Goal: Information Seeking & Learning: Find specific fact

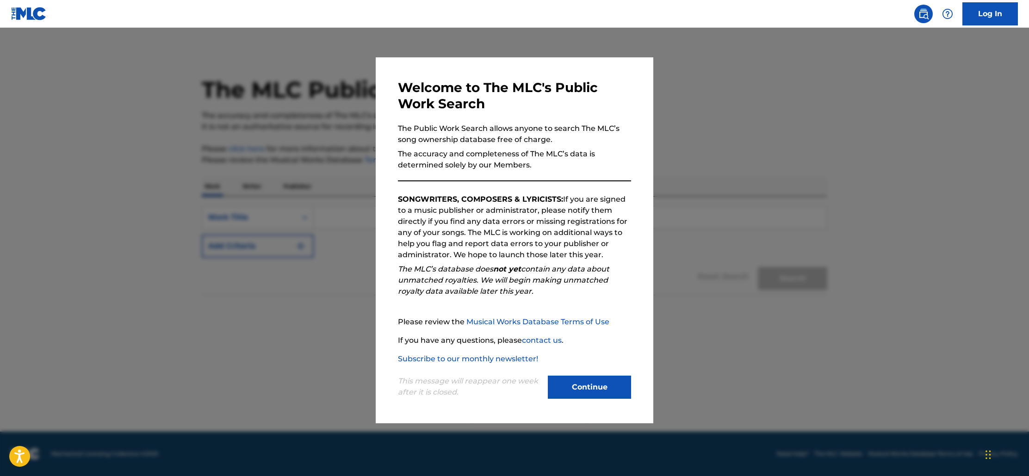
click at [584, 394] on button "Continue" at bounding box center [589, 387] width 83 height 23
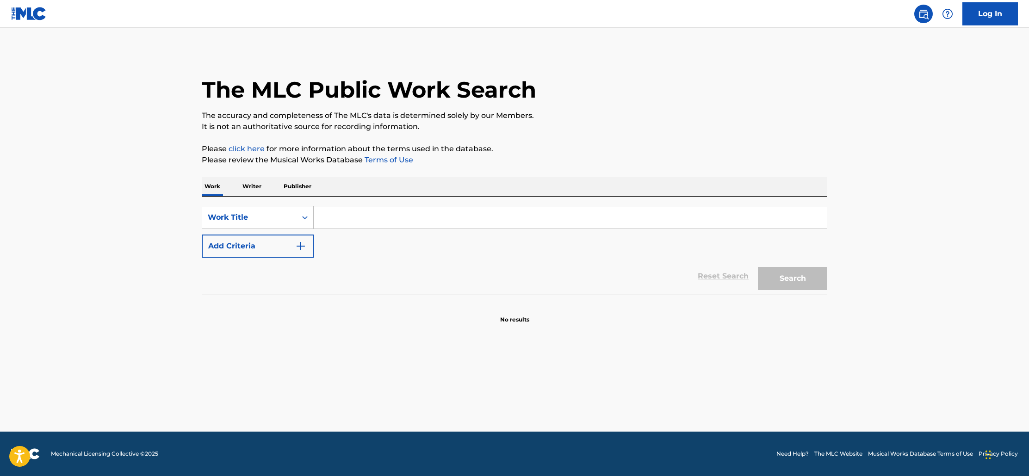
click at [254, 188] on p "Writer" at bounding box center [252, 186] width 25 height 19
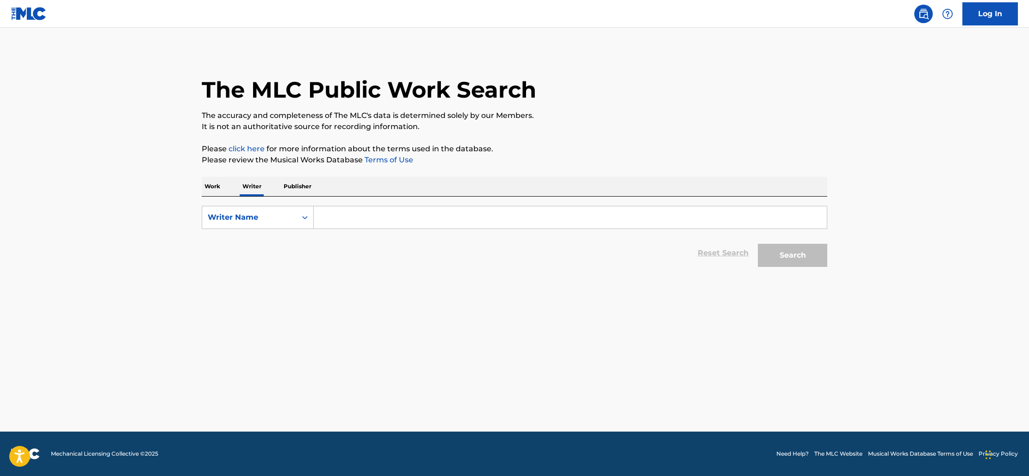
drag, startPoint x: 366, startPoint y: 226, endPoint x: 359, endPoint y: 225, distance: 6.5
click at [366, 226] on input "Search Form" at bounding box center [570, 217] width 513 height 22
click at [307, 220] on icon "Search Form" at bounding box center [304, 217] width 9 height 9
click at [250, 270] on div "Writer Name" at bounding box center [257, 263] width 111 height 23
click at [355, 221] on input "Search Form" at bounding box center [570, 217] width 513 height 22
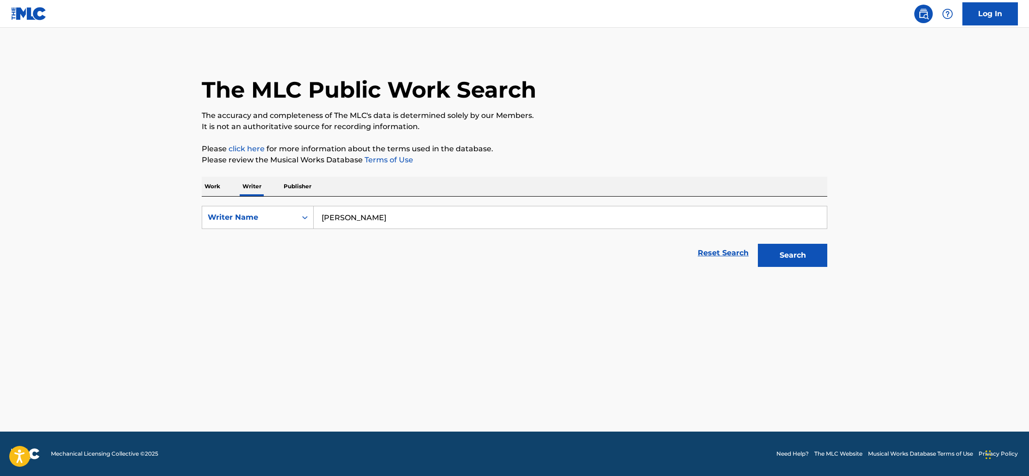
click at [792, 254] on button "Search" at bounding box center [792, 255] width 69 height 23
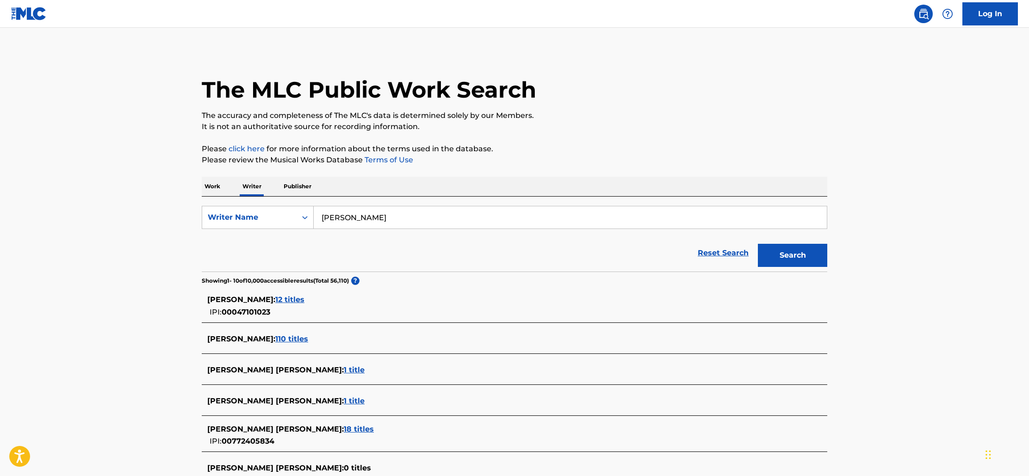
click at [354, 218] on input "Michael Gray" at bounding box center [570, 217] width 513 height 22
type input "Michael Edward Gray"
click at [787, 254] on button "Search" at bounding box center [792, 255] width 69 height 23
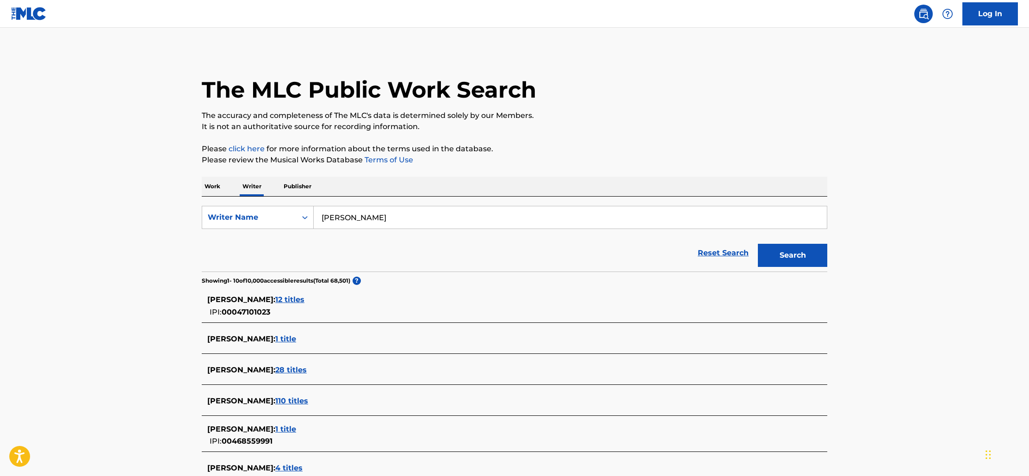
click at [287, 298] on span "12 titles" at bounding box center [289, 299] width 29 height 9
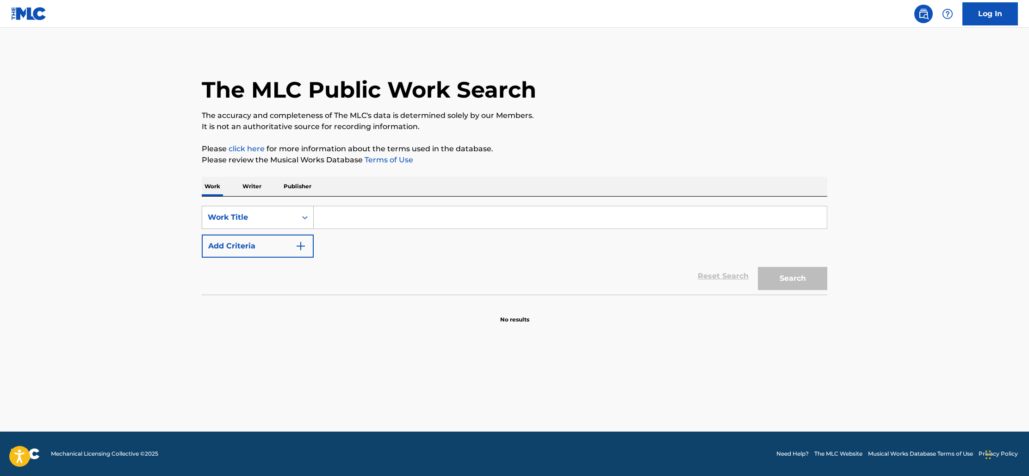
click at [305, 215] on icon "Search Form" at bounding box center [304, 217] width 9 height 9
click at [246, 245] on div "Writer Name" at bounding box center [257, 240] width 111 height 23
click at [378, 221] on input "Search Form" at bounding box center [570, 217] width 513 height 22
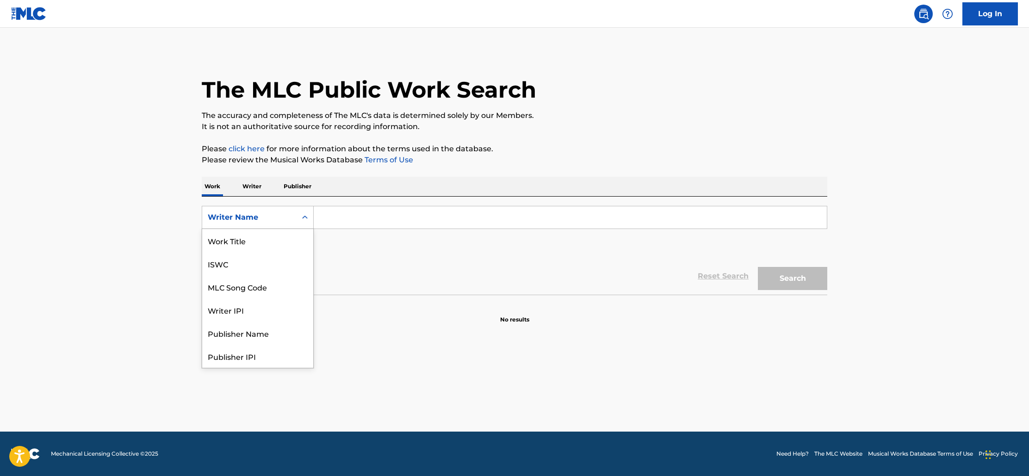
click at [301, 219] on icon "Search Form" at bounding box center [304, 217] width 9 height 9
click at [251, 244] on div "Work Title" at bounding box center [257, 240] width 111 height 23
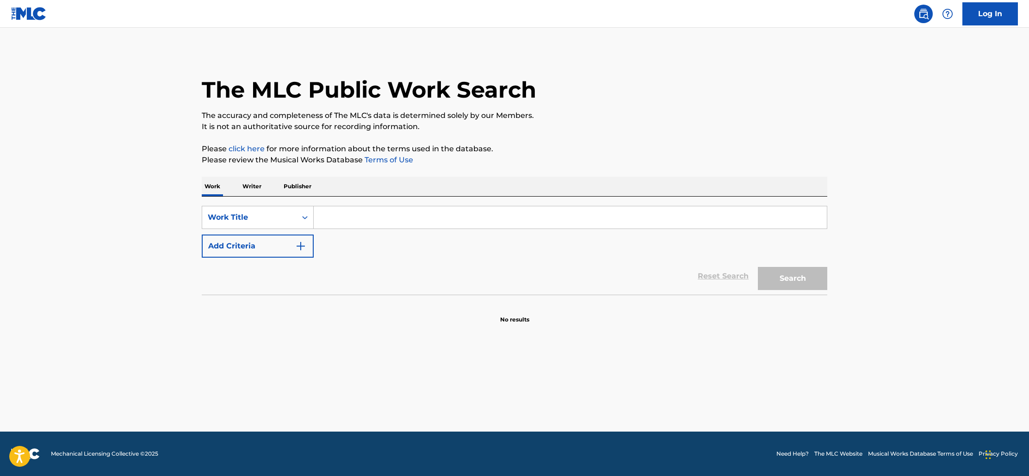
drag, startPoint x: 330, startPoint y: 220, endPoint x: 340, endPoint y: 228, distance: 12.6
click at [330, 220] on input "Search Form" at bounding box center [570, 217] width 513 height 22
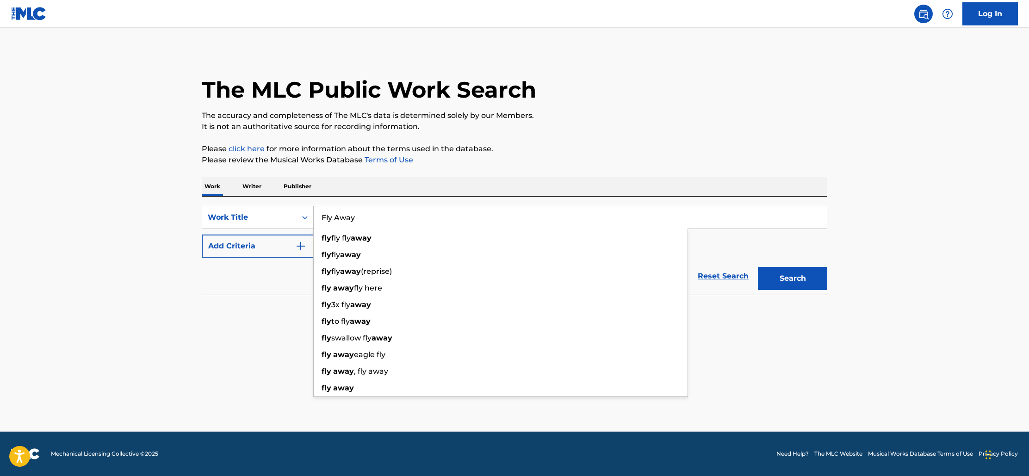
type input "Fly Away"
click at [788, 281] on button "Search" at bounding box center [792, 278] width 69 height 23
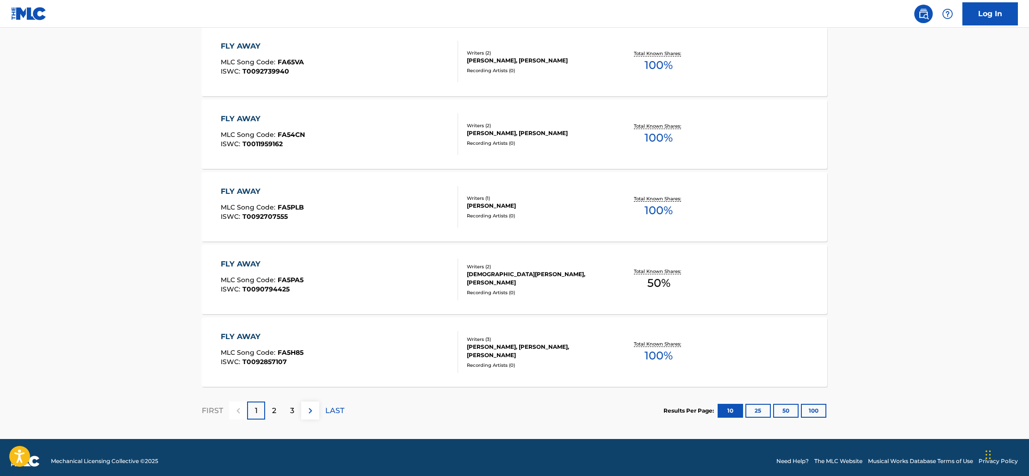
scroll to position [650, 0]
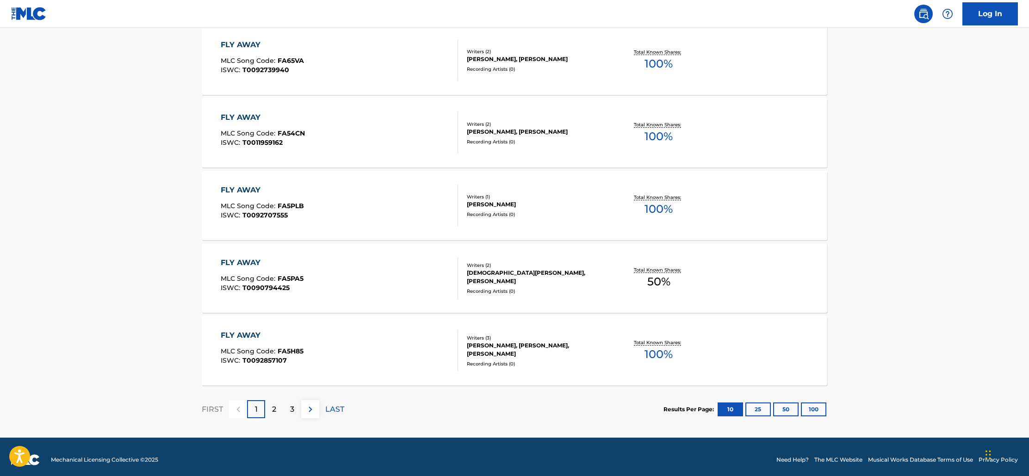
click at [277, 413] on div "2" at bounding box center [274, 409] width 18 height 18
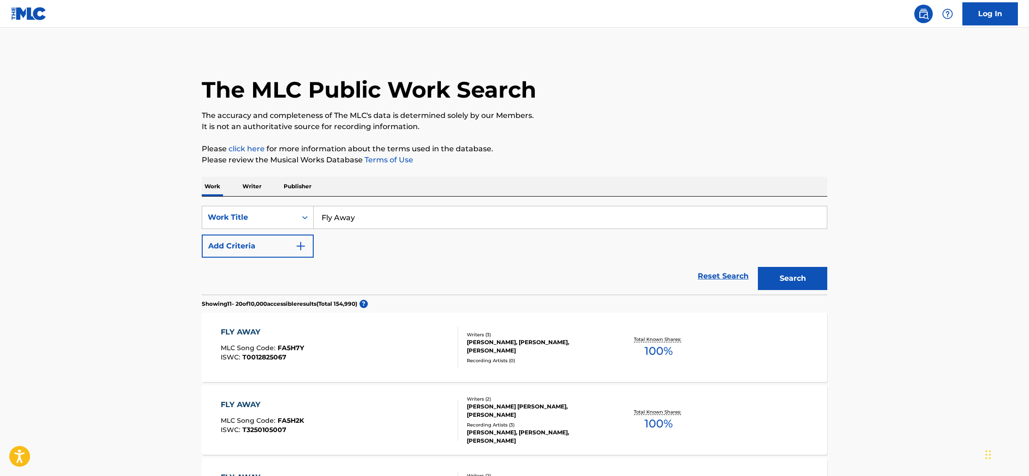
scroll to position [12, 0]
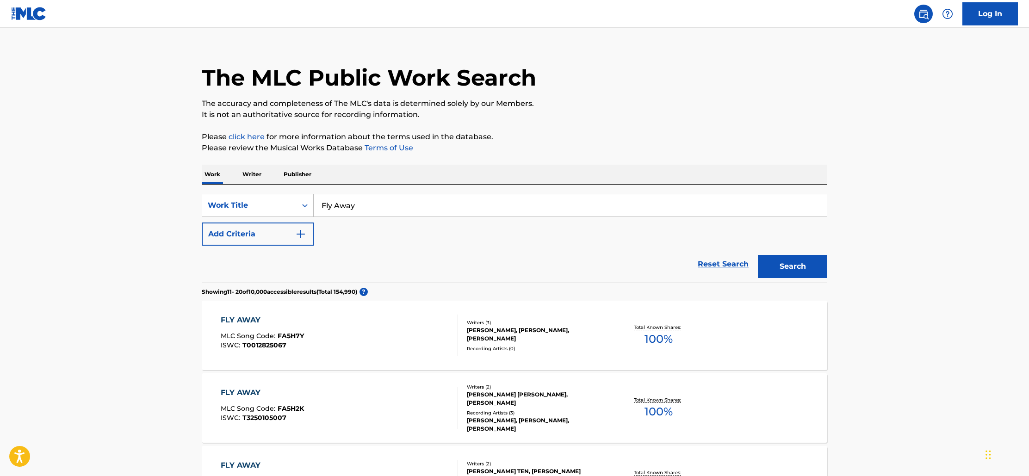
click at [304, 233] on img "Search Form" at bounding box center [300, 234] width 11 height 11
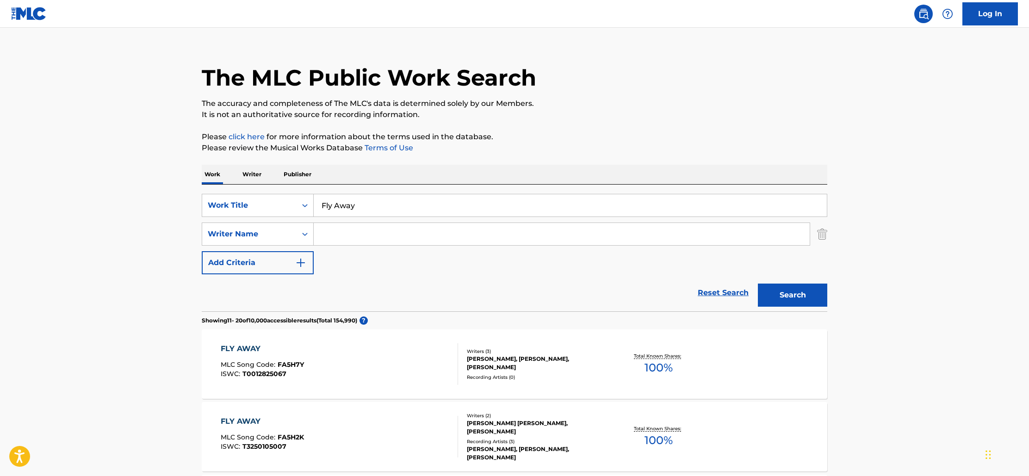
click at [373, 235] on input "Search Form" at bounding box center [562, 234] width 496 height 22
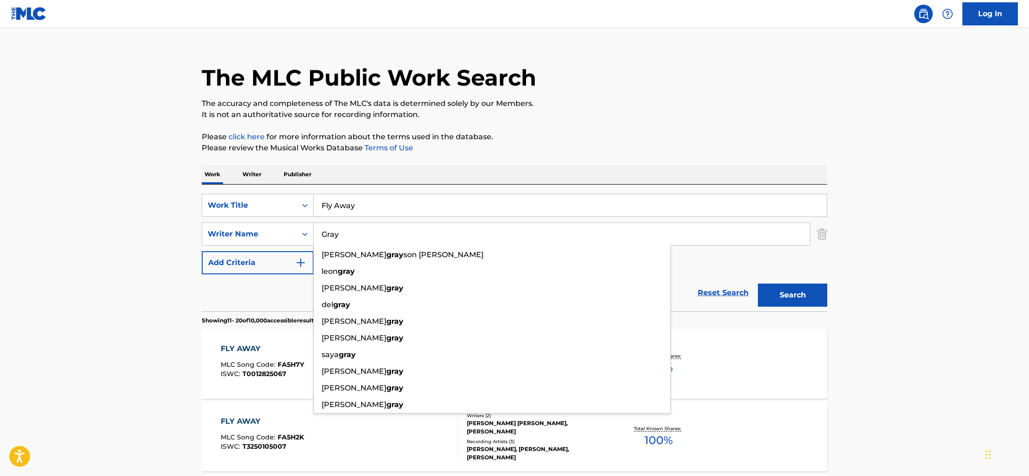
type input "Gray"
click at [768, 257] on div "SearchWithCriteria82114523-5060-481b-a5de-4fd75aadd2b7 Work Title Fly Away Sear…" at bounding box center [515, 234] width 626 height 81
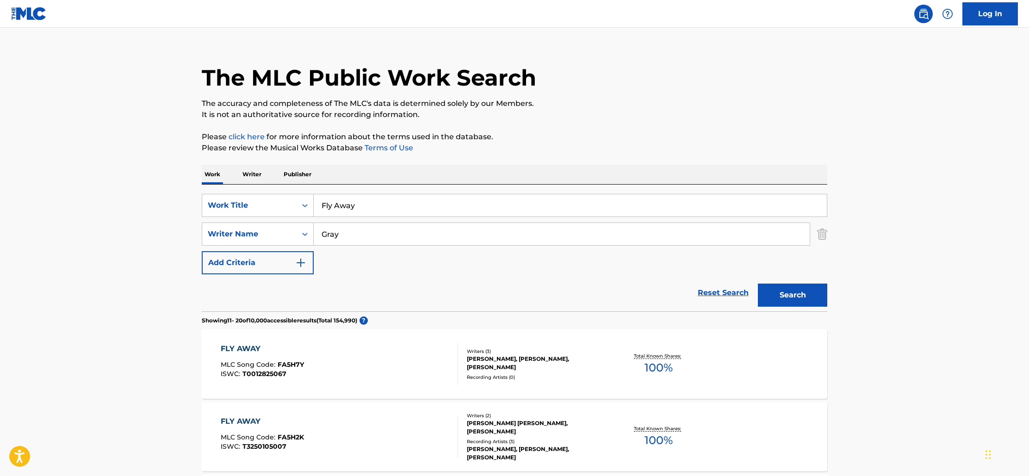
click at [783, 289] on button "Search" at bounding box center [792, 295] width 69 height 23
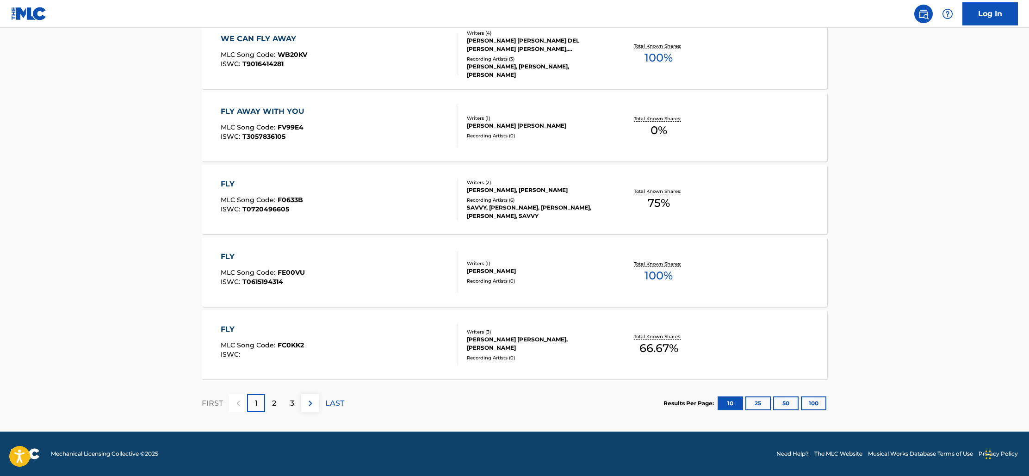
scroll to position [682, 0]
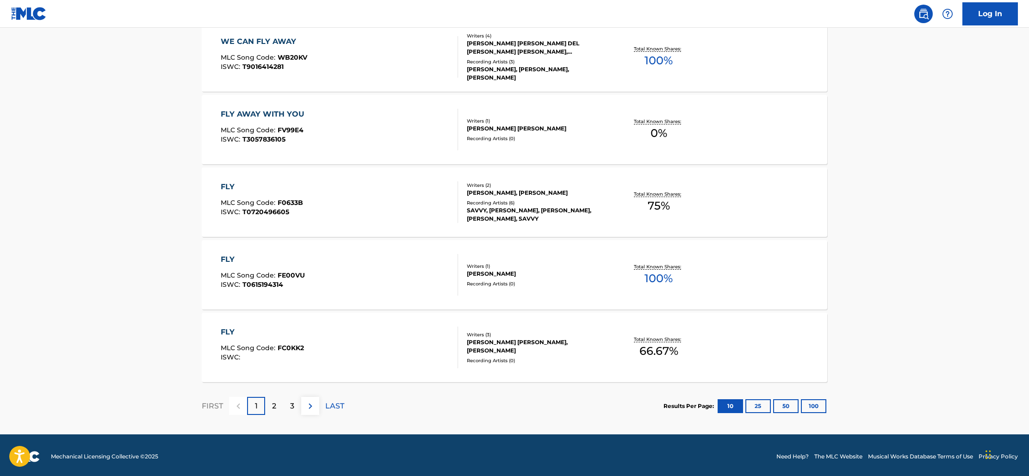
click at [275, 405] on p "2" at bounding box center [274, 406] width 4 height 11
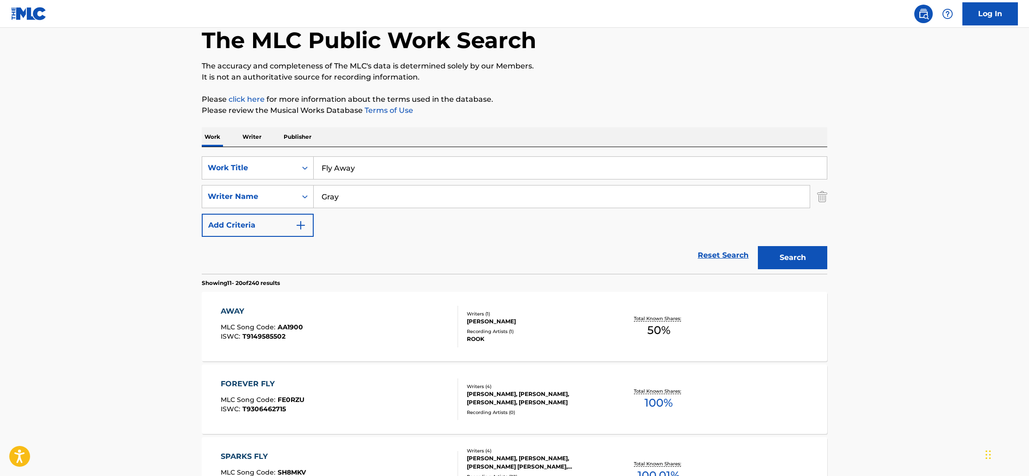
scroll to position [0, 0]
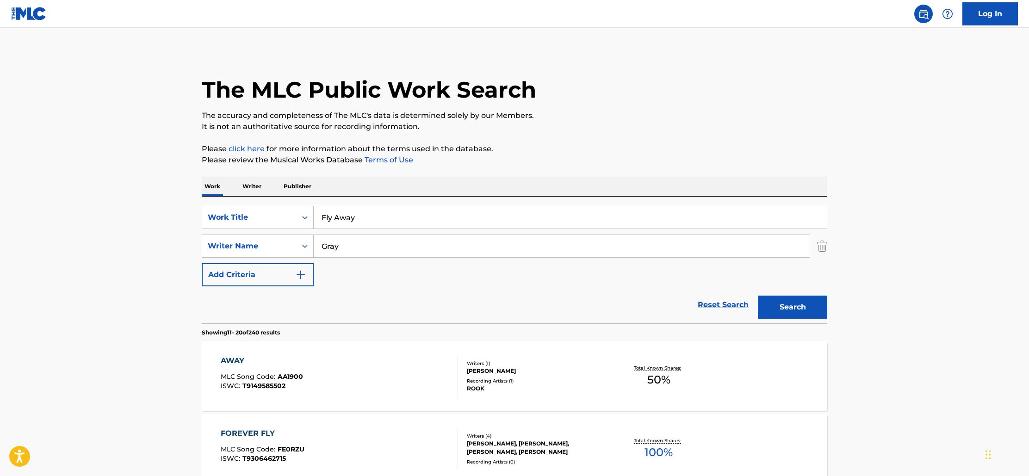
click at [405, 223] on input "Fly Away" at bounding box center [570, 217] width 513 height 22
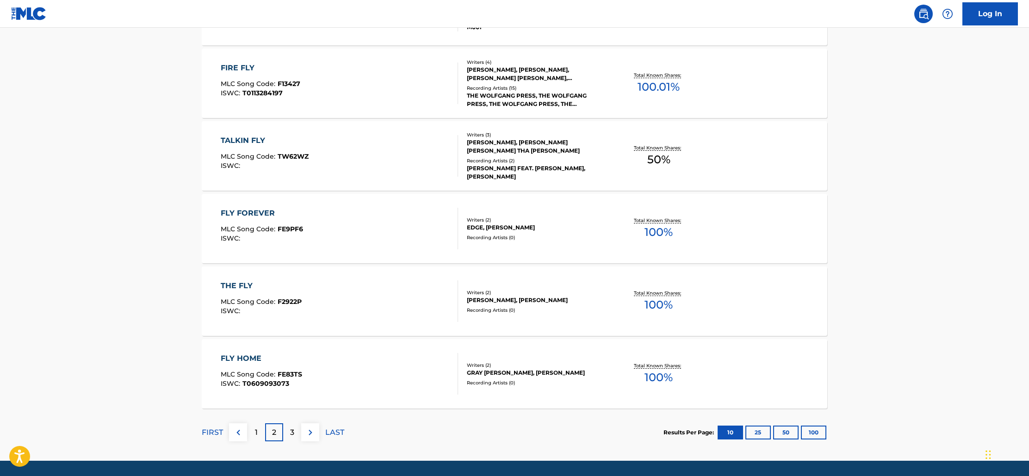
scroll to position [658, 0]
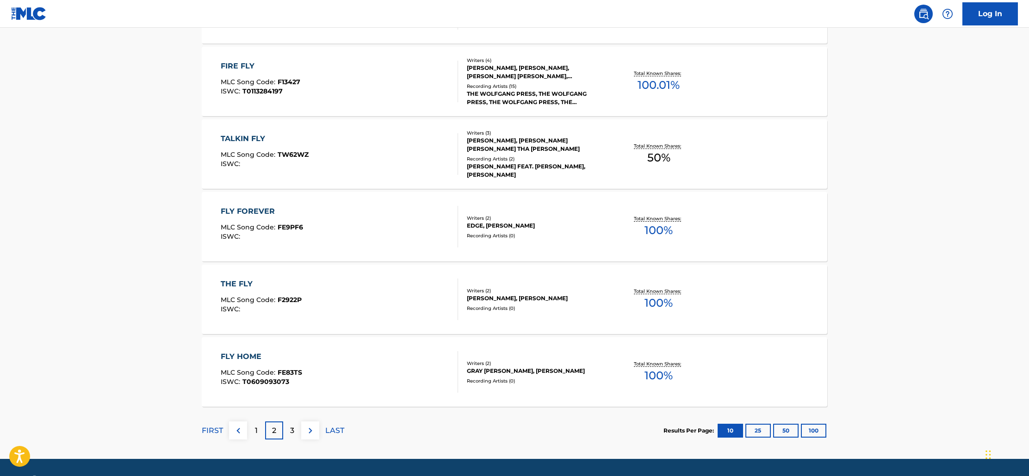
click at [255, 433] on p "1" at bounding box center [256, 430] width 3 height 11
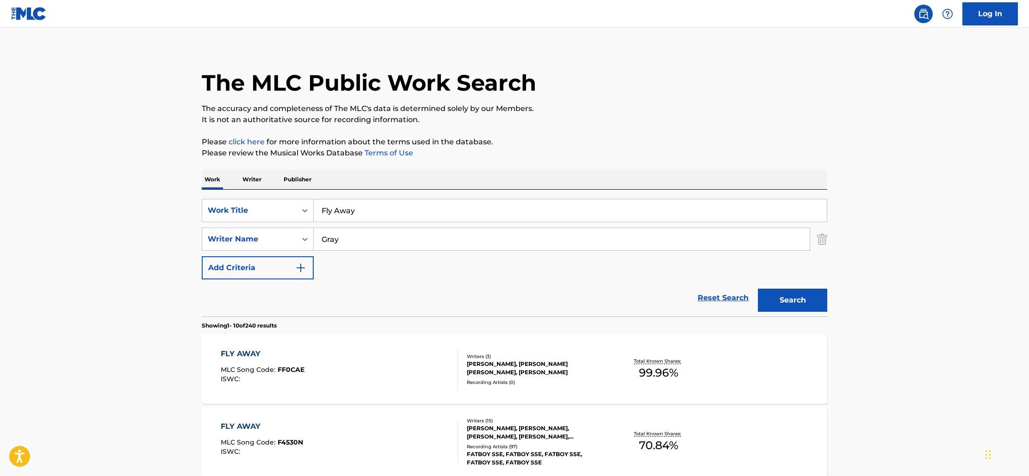
scroll to position [0, 0]
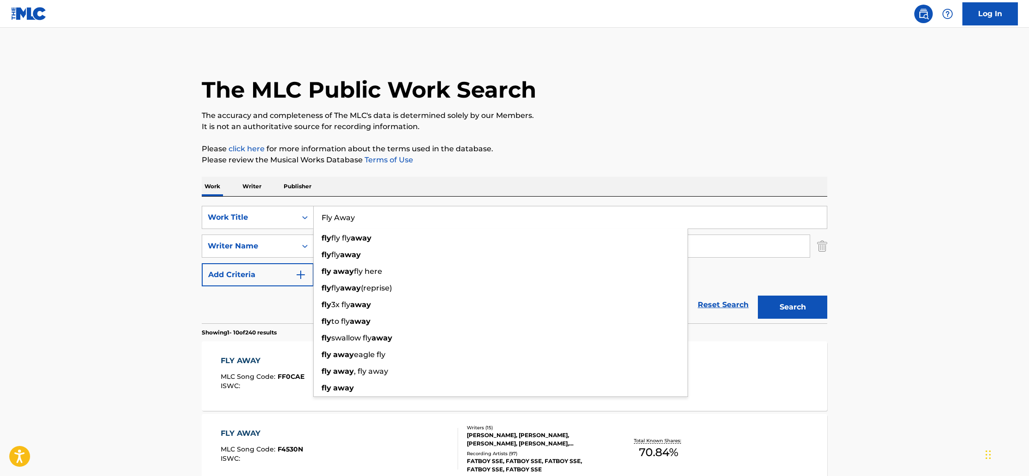
drag, startPoint x: 365, startPoint y: 217, endPoint x: 324, endPoint y: 211, distance: 40.6
click at [322, 216] on input "Fly Away" at bounding box center [570, 217] width 513 height 22
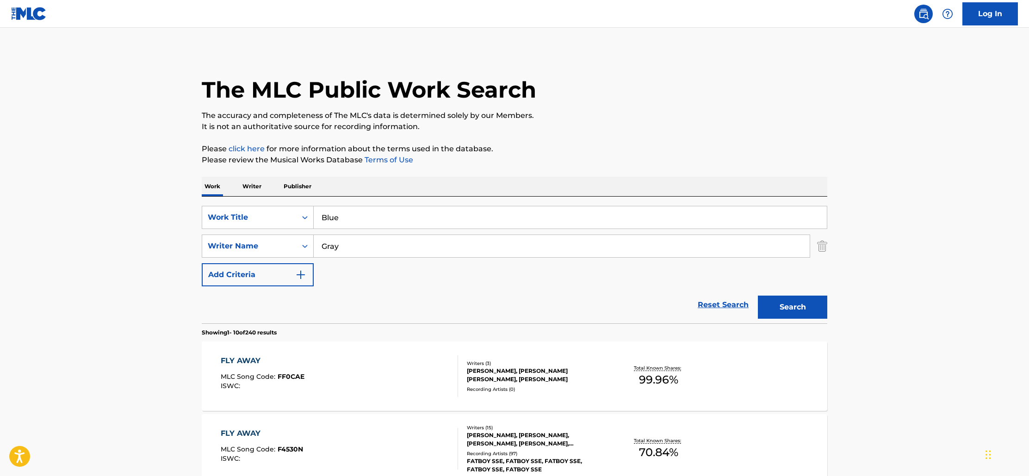
click at [437, 177] on div "Work Writer Publisher" at bounding box center [515, 186] width 626 height 19
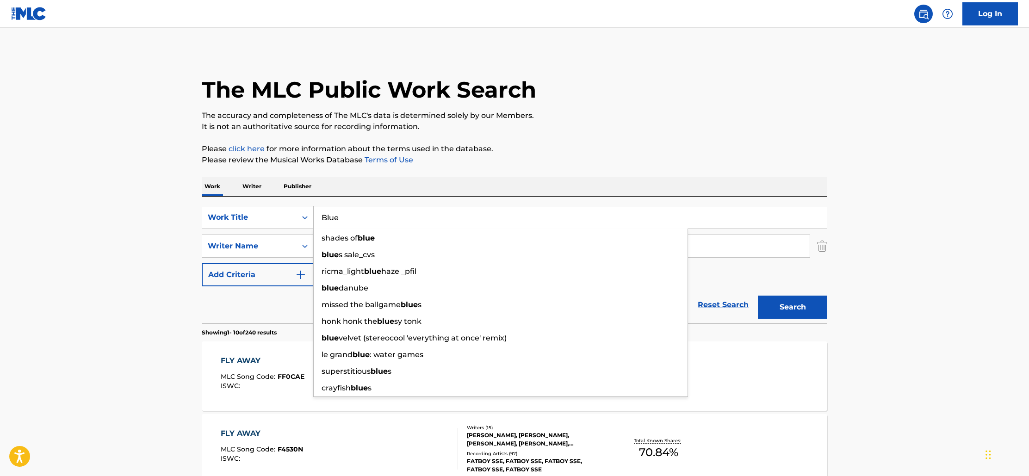
drag, startPoint x: 366, startPoint y: 220, endPoint x: 321, endPoint y: 217, distance: 45.0
click at [321, 217] on input "Blue" at bounding box center [570, 217] width 513 height 22
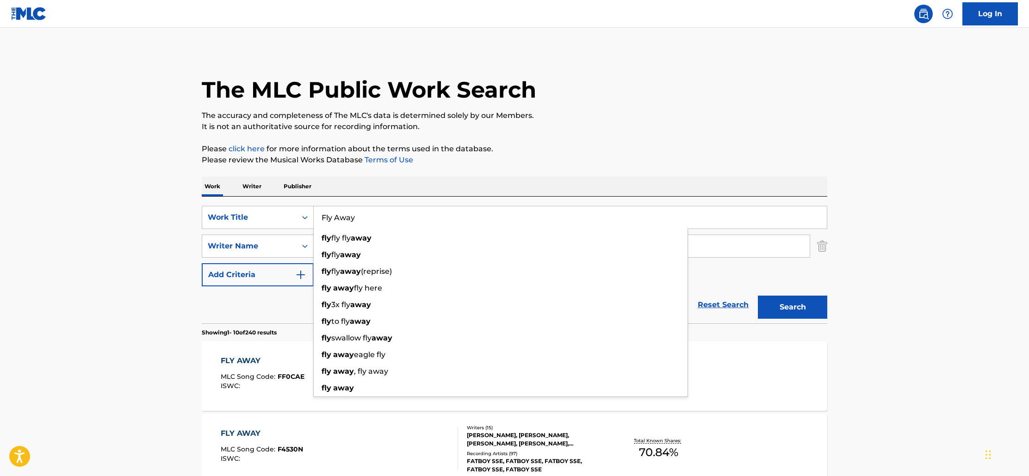
click at [390, 190] on div "Work Writer Publisher" at bounding box center [515, 186] width 626 height 19
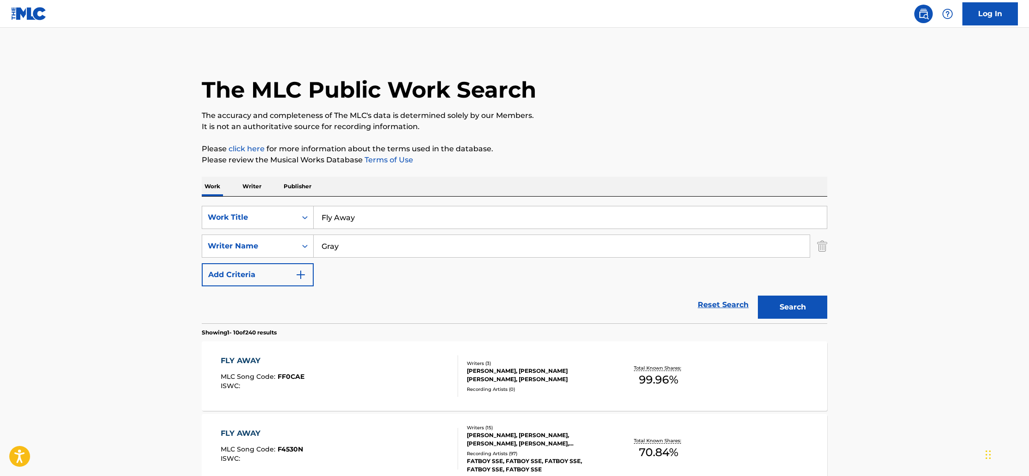
click at [826, 247] on img "Search Form" at bounding box center [822, 246] width 10 height 23
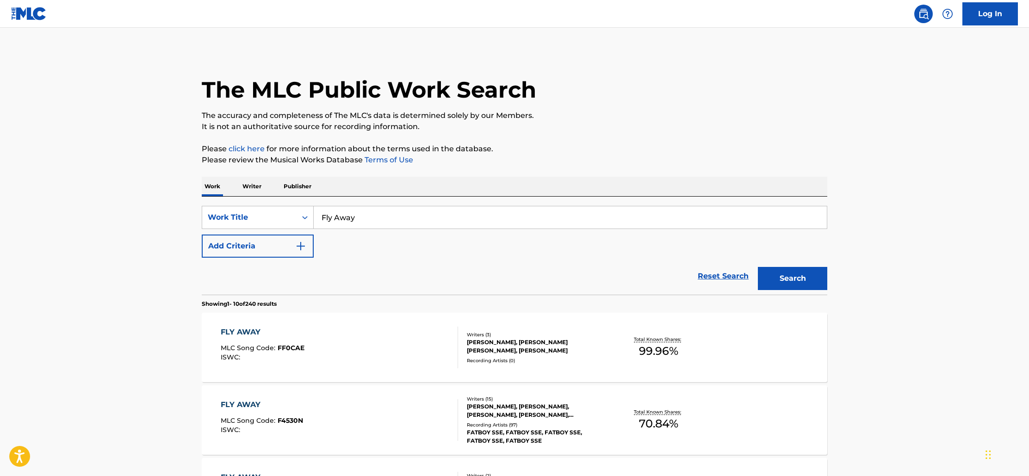
click at [791, 277] on button "Search" at bounding box center [792, 278] width 69 height 23
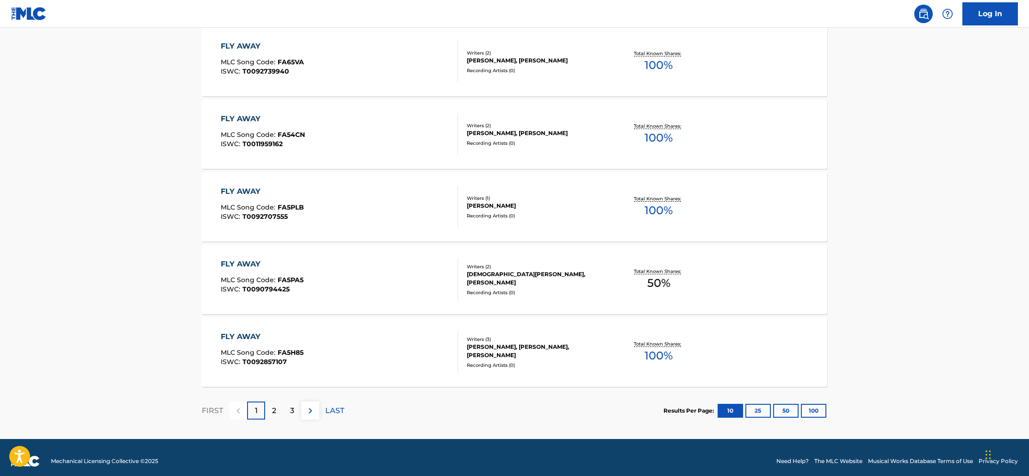
scroll to position [657, 0]
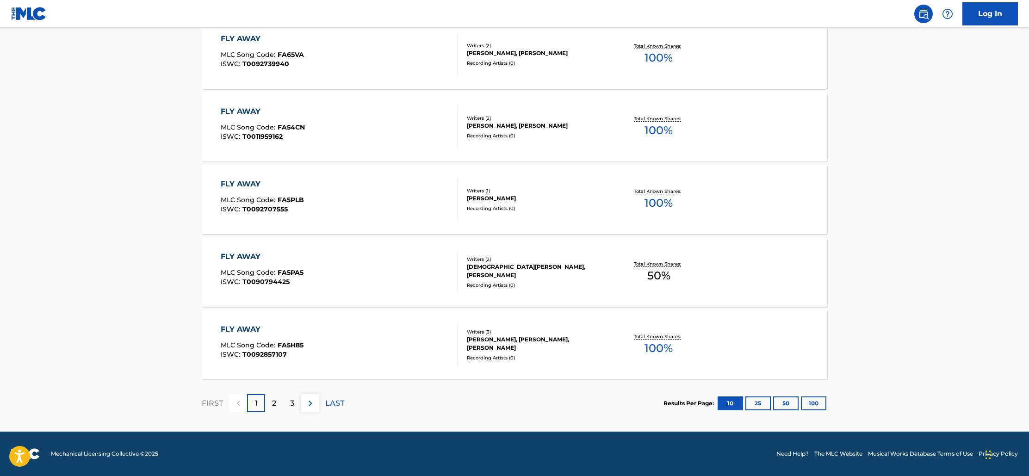
click at [273, 403] on p "2" at bounding box center [274, 403] width 4 height 11
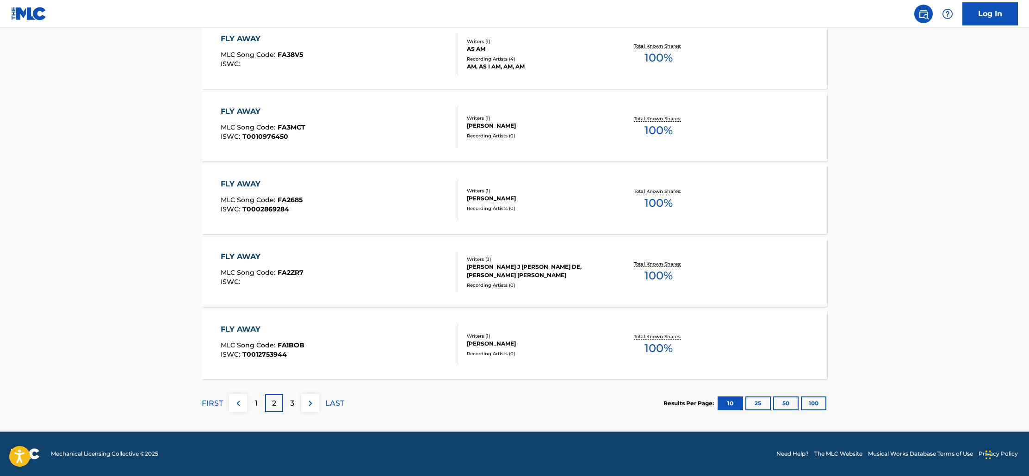
click at [288, 401] on div "3" at bounding box center [292, 403] width 18 height 18
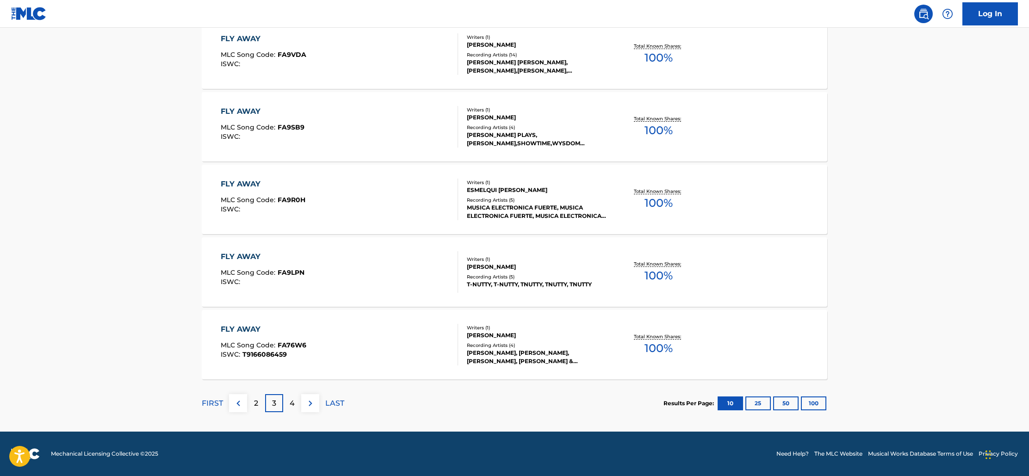
click at [290, 407] on p "4" at bounding box center [292, 403] width 5 height 11
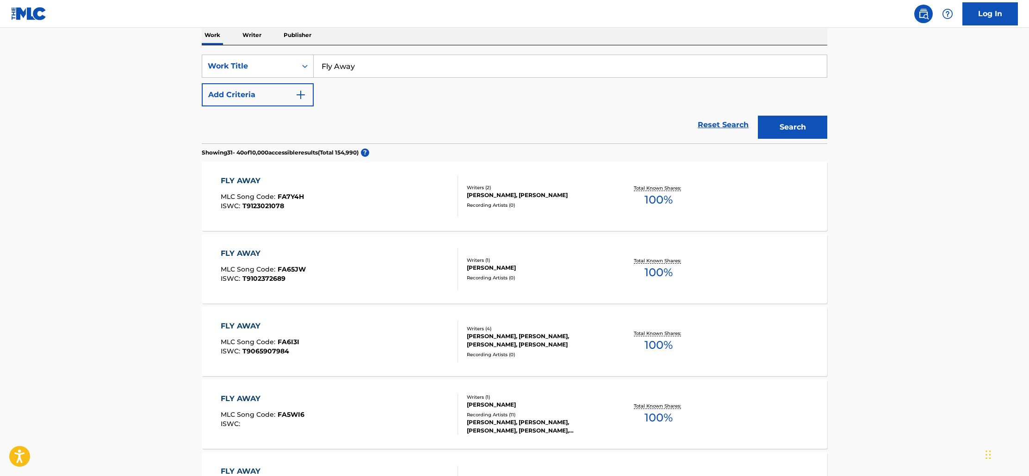
scroll to position [0, 0]
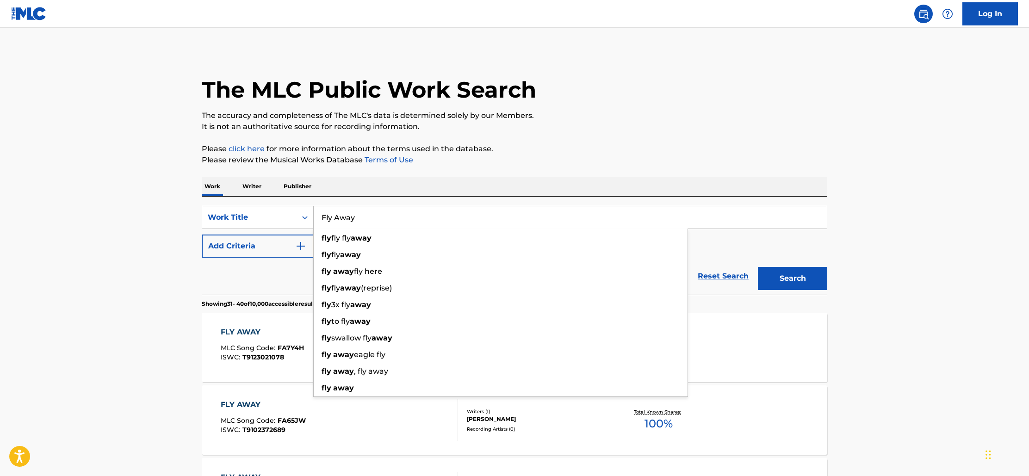
drag, startPoint x: 360, startPoint y: 217, endPoint x: 318, endPoint y: 215, distance: 41.7
click at [318, 215] on input "Fly Away" at bounding box center [570, 217] width 513 height 22
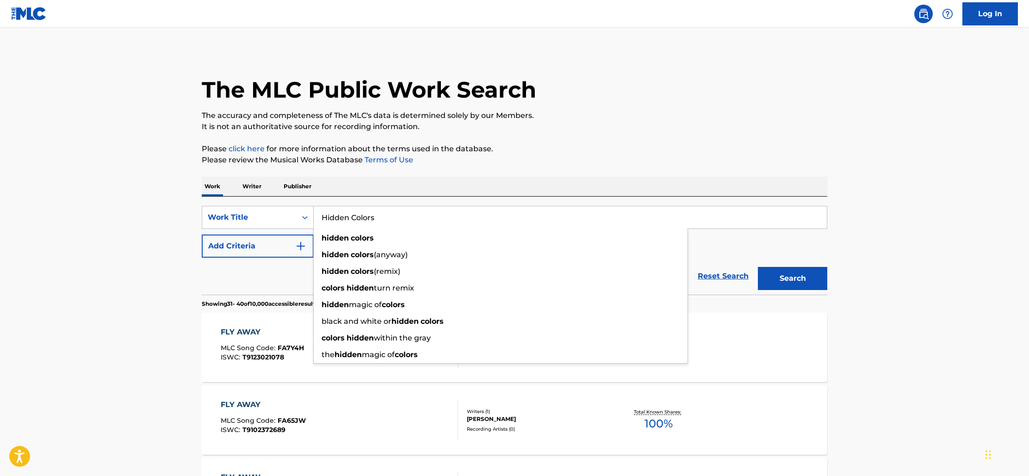
type input "Hidden Colors"
click at [499, 194] on div "Work Writer Publisher" at bounding box center [515, 186] width 626 height 19
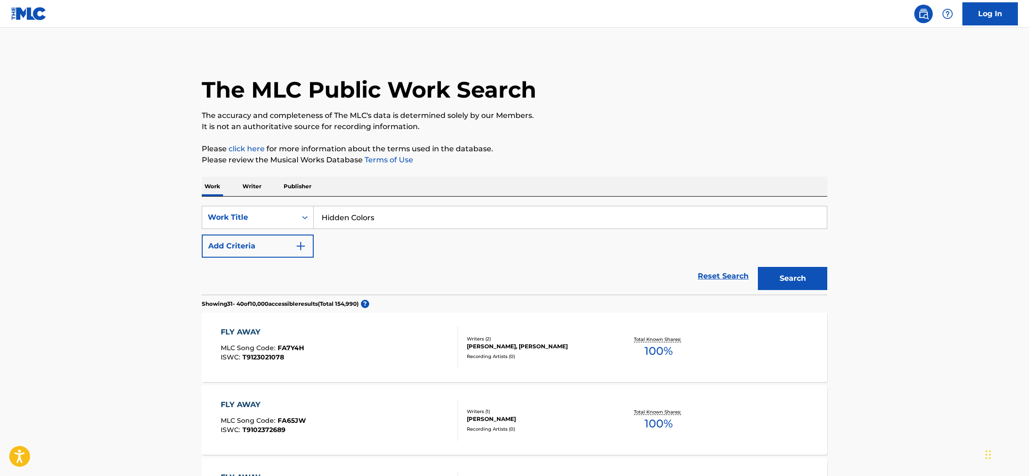
click at [792, 280] on button "Search" at bounding box center [792, 278] width 69 height 23
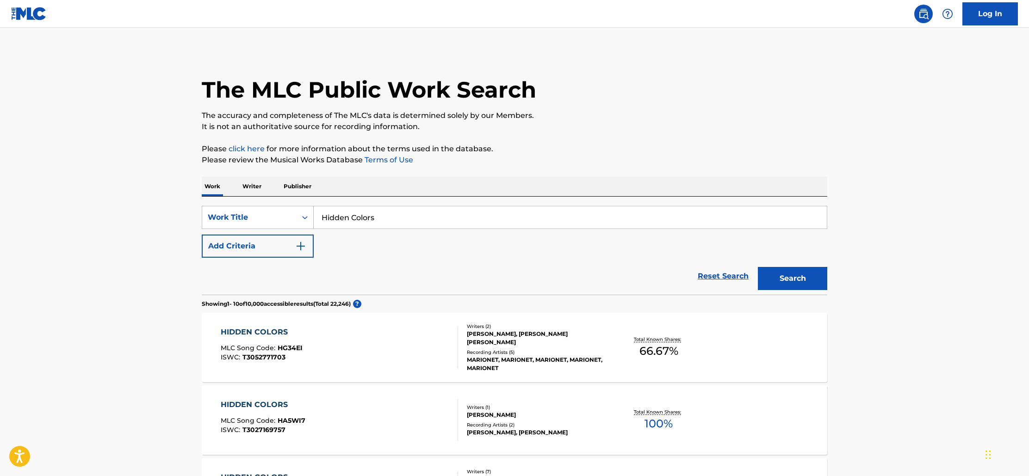
click at [24, 11] on img at bounding box center [29, 13] width 36 height 13
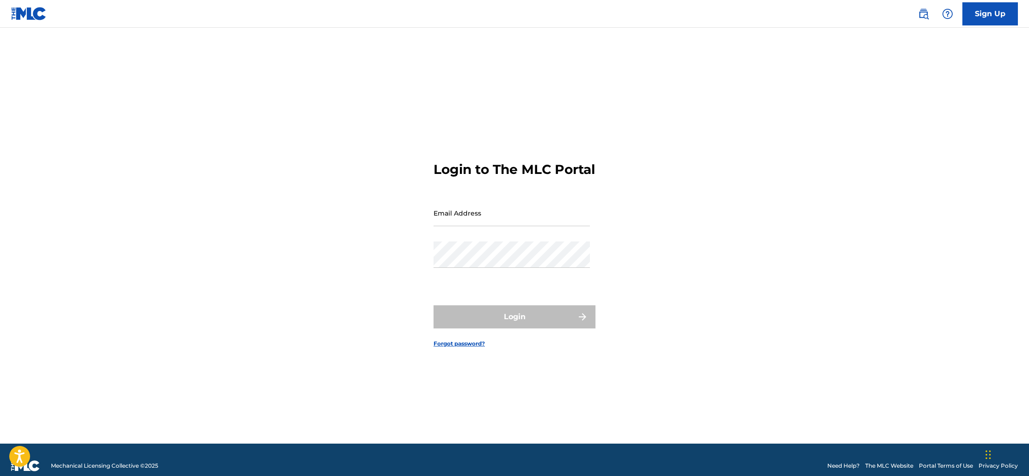
click at [783, 62] on div "Login to The MLC Portal Email Address Password Login Forgot password?" at bounding box center [515, 247] width 648 height 393
click at [30, 9] on img at bounding box center [29, 13] width 36 height 13
click at [19, 16] on img at bounding box center [29, 13] width 36 height 13
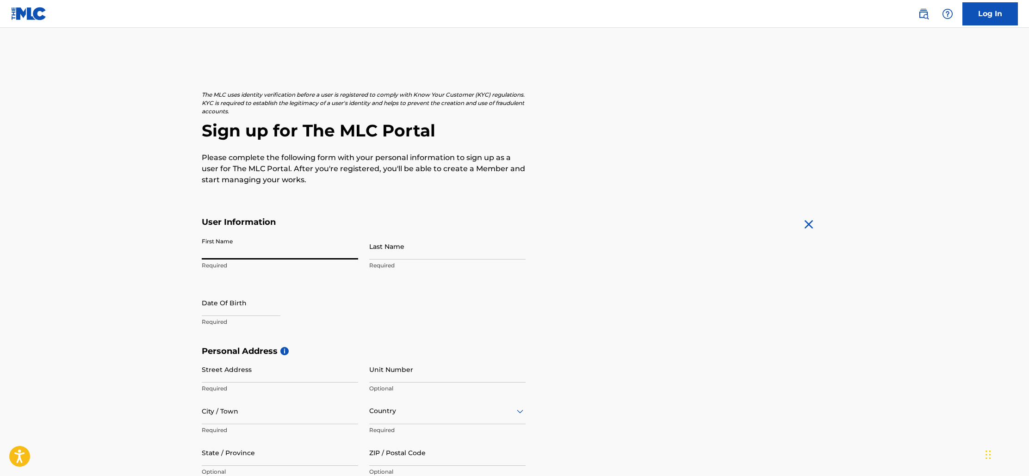
click at [254, 253] on input "First Name" at bounding box center [280, 246] width 156 height 26
type input "Michael"
type input "Gray"
type input "17 Oak Street"
type input "Oakland"
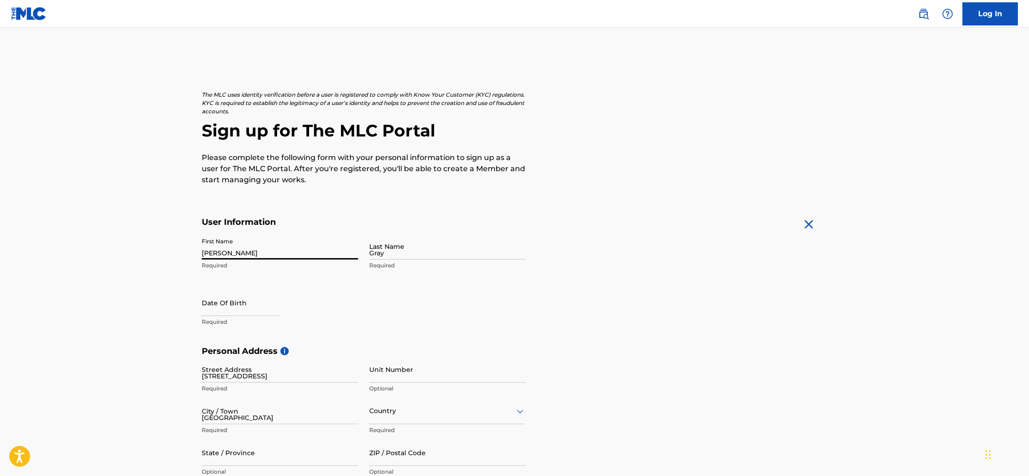
type input "United States"
type input "NJ"
type input "07436"
type input "1"
type input "201"
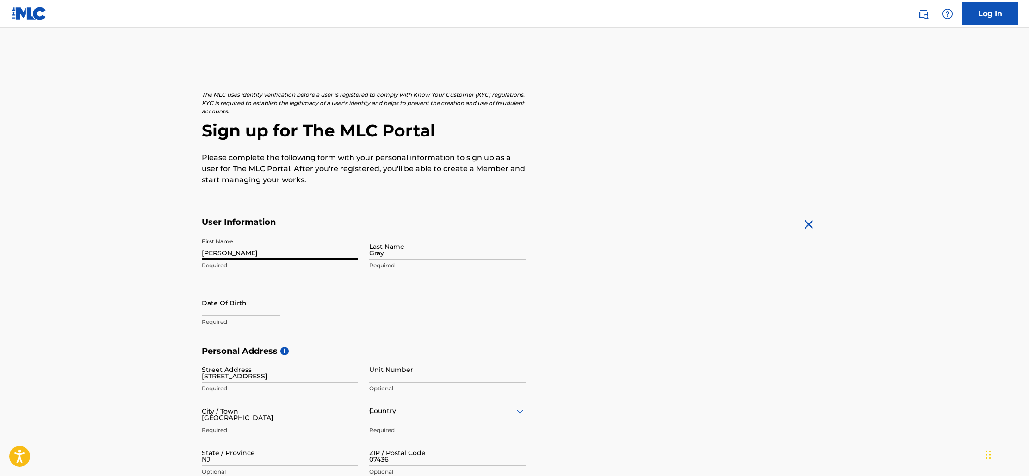
type input "9521595"
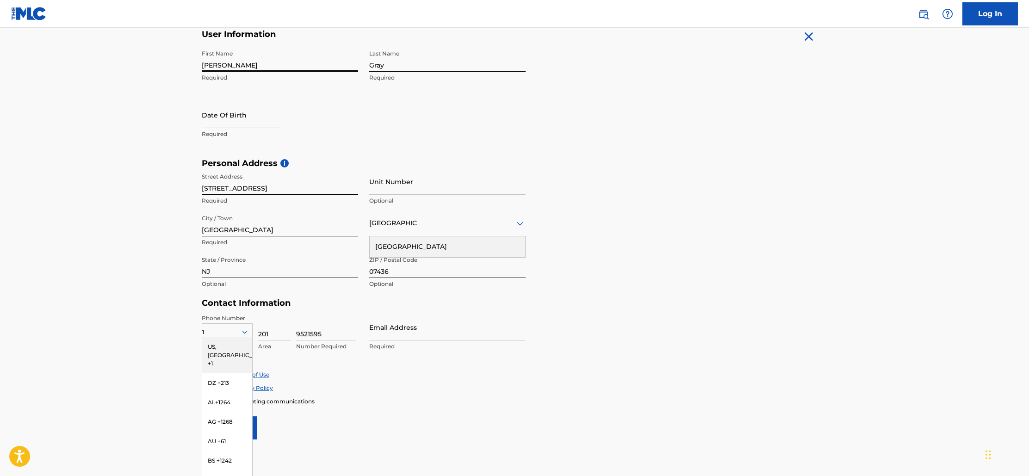
scroll to position [185, 0]
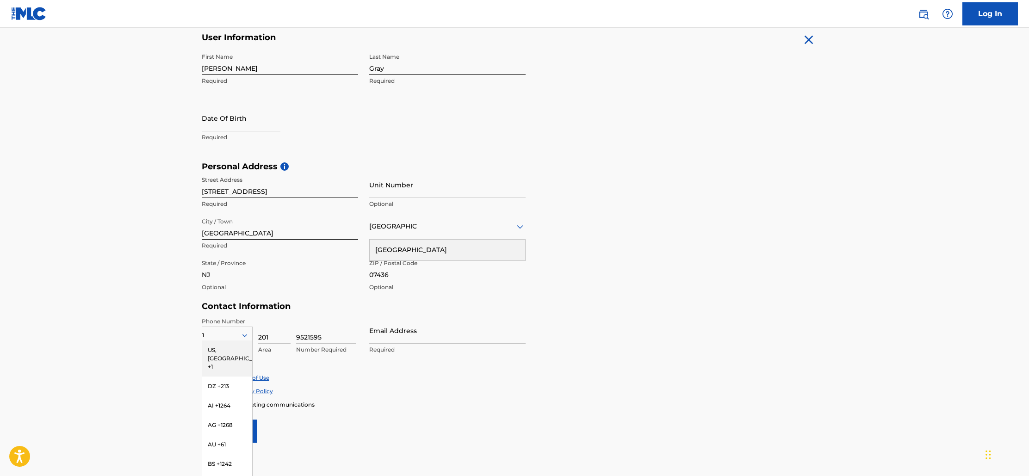
click at [583, 159] on form "User Information First Name Michael Required Last Name Gray Required Date Of Bi…" at bounding box center [515, 237] width 626 height 410
click at [458, 365] on div "Phone Number 1 US, CA +1 DZ +213 AI +1264 AG +1268 AU +61 BS +1242 BB +1246 BZ …" at bounding box center [364, 345] width 324 height 56
click at [563, 302] on form "User Information First Name Michael Required Last Name Gray Required Date Of Bi…" at bounding box center [515, 237] width 626 height 410
click at [471, 315] on div "Contact Information Phone Number 1 US, CA +1 DZ +213 AI +1264 AG +1268 AU +61 B…" at bounding box center [364, 337] width 324 height 73
click at [443, 131] on div "First Name Michael Required Last Name Gray Required Date Of Birth Required" at bounding box center [364, 105] width 324 height 113
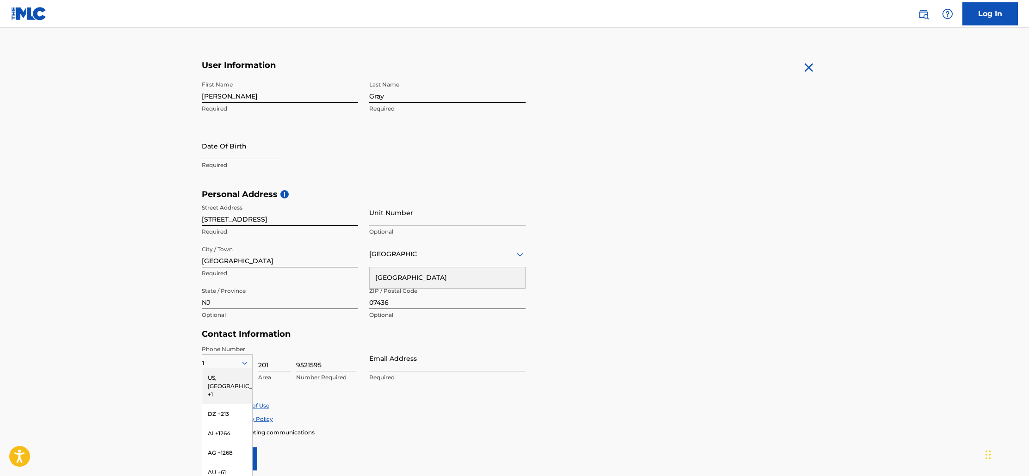
scroll to position [155, 0]
click at [245, 151] on input "text" at bounding box center [241, 148] width 79 height 26
select select "7"
select select "2025"
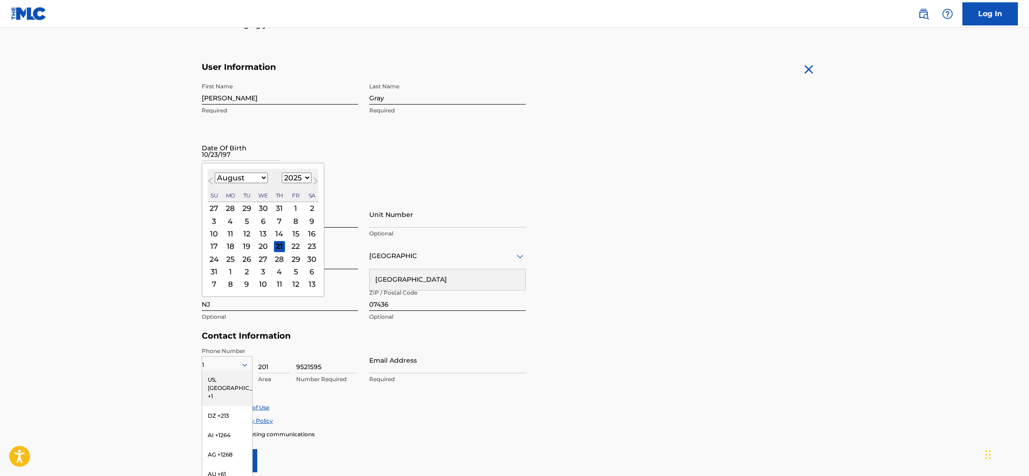
type input "10/23/1973"
click at [435, 131] on div "First Name Michael Required Last Name Gray Required Date Of Birth Previous Mont…" at bounding box center [364, 134] width 324 height 113
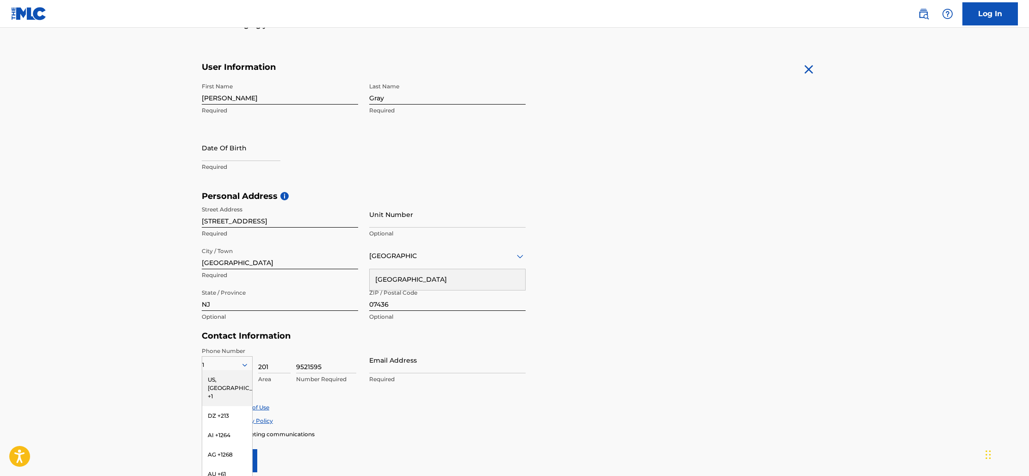
select select "7"
select select "2025"
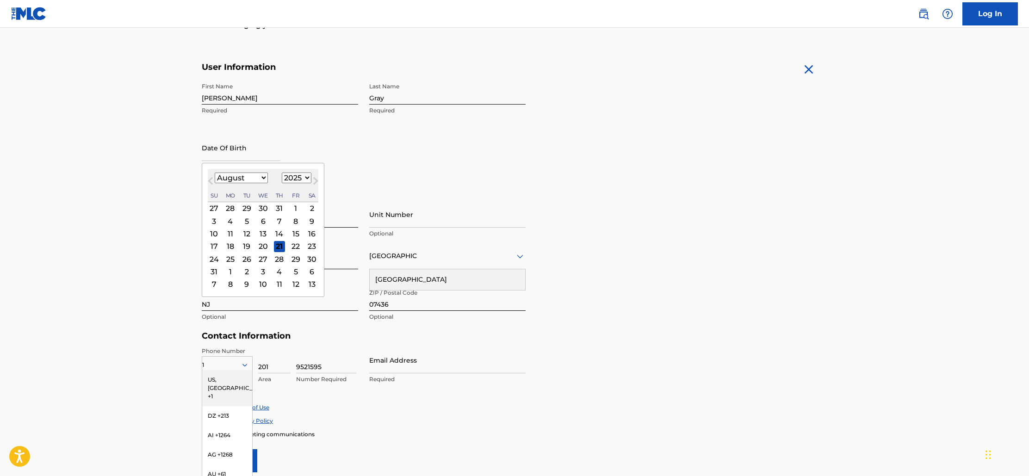
click at [234, 155] on input "text" at bounding box center [241, 148] width 79 height 26
click at [308, 178] on button "Next Month" at bounding box center [315, 182] width 15 height 15
select select "8"
click at [303, 180] on select "1899 1900 1901 1902 1903 1904 1905 1906 1907 1908 1909 1910 1911 1912 1913 1914…" at bounding box center [297, 178] width 30 height 11
select select "1973"
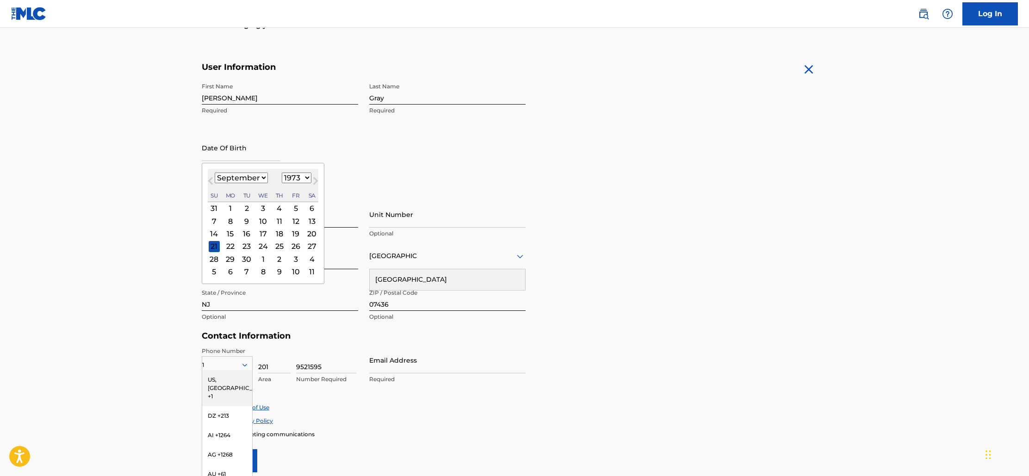
click at [282, 173] on select "1899 1900 1901 1902 1903 1904 1905 1906 1907 1908 1909 1910 1911 1912 1913 1914…" at bounding box center [297, 178] width 30 height 11
click at [260, 177] on select "January February March April May June July August September October November De…" at bounding box center [241, 178] width 53 height 11
select select "9"
click at [215, 173] on select "January February March April May June July August September October November De…" at bounding box center [241, 178] width 53 height 11
click at [247, 245] on div "23" at bounding box center [246, 246] width 11 height 11
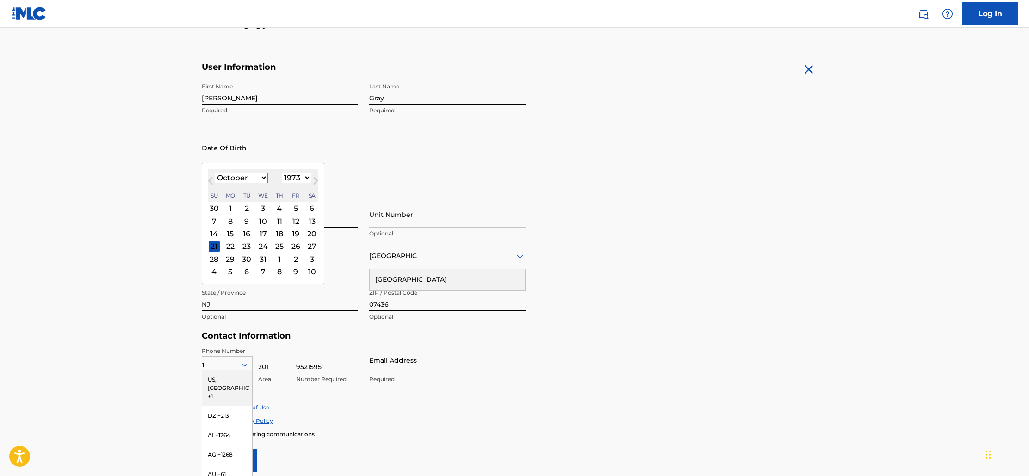
type input "October 23 1973"
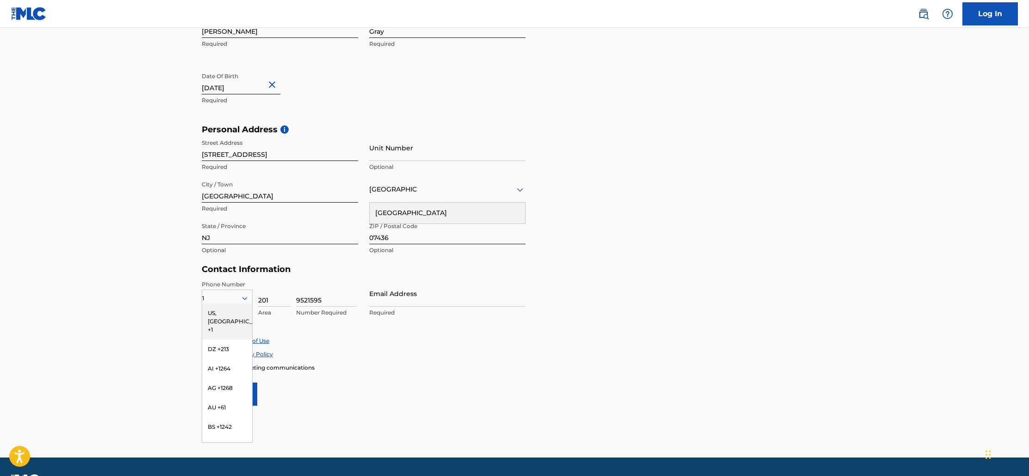
scroll to position [247, 0]
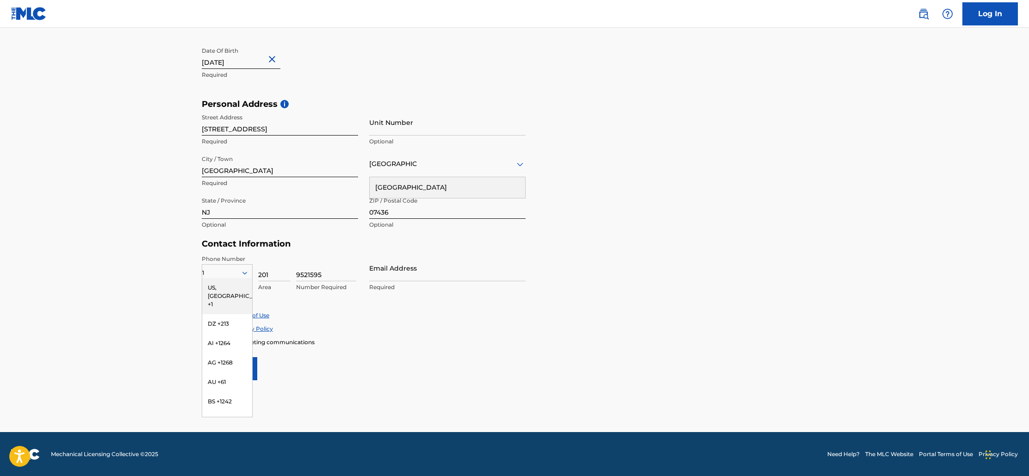
click at [321, 245] on h5 "Contact Information" at bounding box center [364, 244] width 324 height 11
click at [217, 288] on div "US, CA +1" at bounding box center [227, 296] width 50 height 36
click at [243, 272] on icon at bounding box center [244, 273] width 5 height 3
click at [226, 286] on div "US, CA +1" at bounding box center [227, 296] width 50 height 36
click at [411, 278] on input "Email Address" at bounding box center [447, 268] width 156 height 26
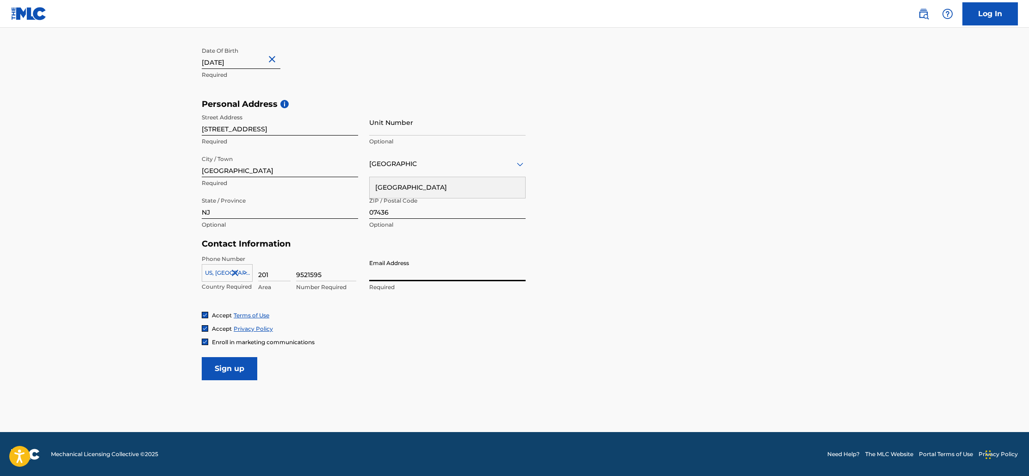
type input "contact@michaelgray.com"
click at [222, 369] on input "Sign up" at bounding box center [230, 368] width 56 height 23
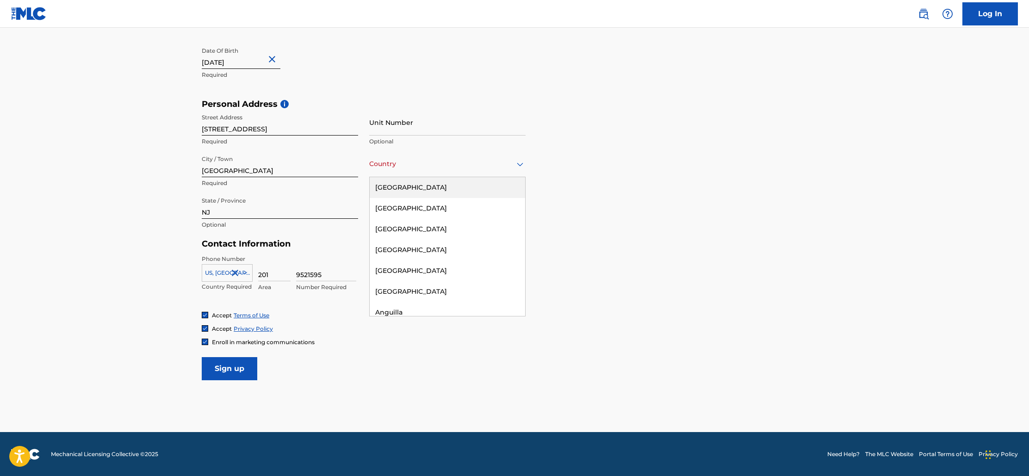
click at [520, 164] on icon at bounding box center [520, 164] width 6 height 4
click at [418, 190] on div "United States" at bounding box center [447, 187] width 155 height 21
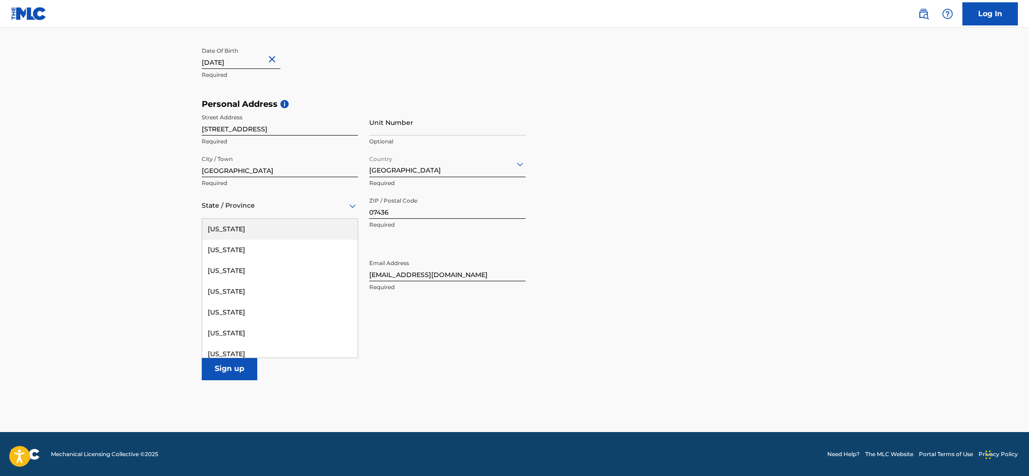
click at [353, 207] on icon at bounding box center [352, 206] width 6 height 4
click at [254, 334] on div "New Jersey" at bounding box center [279, 337] width 155 height 21
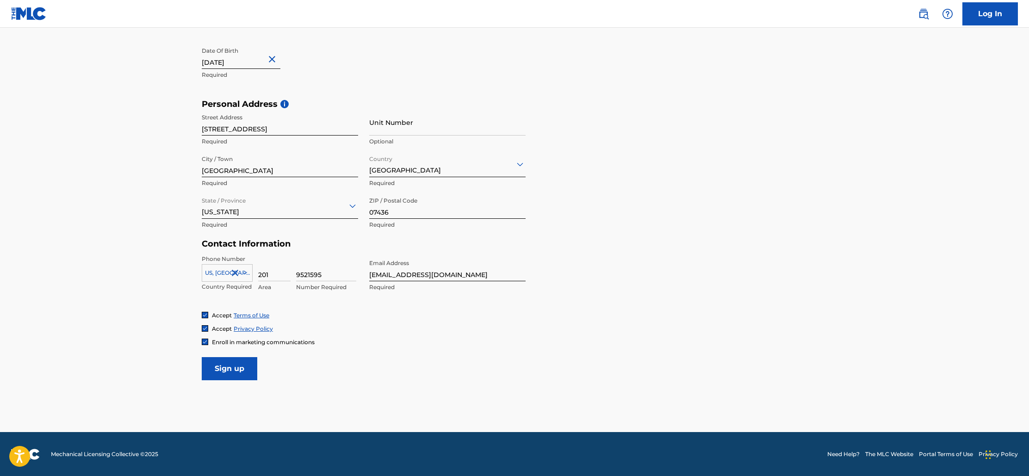
click at [228, 369] on input "Sign up" at bounding box center [230, 368] width 56 height 23
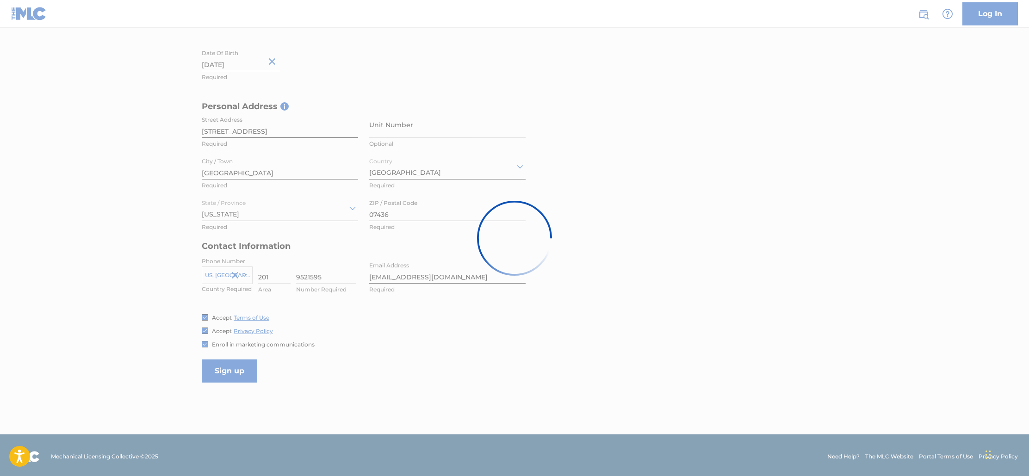
scroll to position [233, 0]
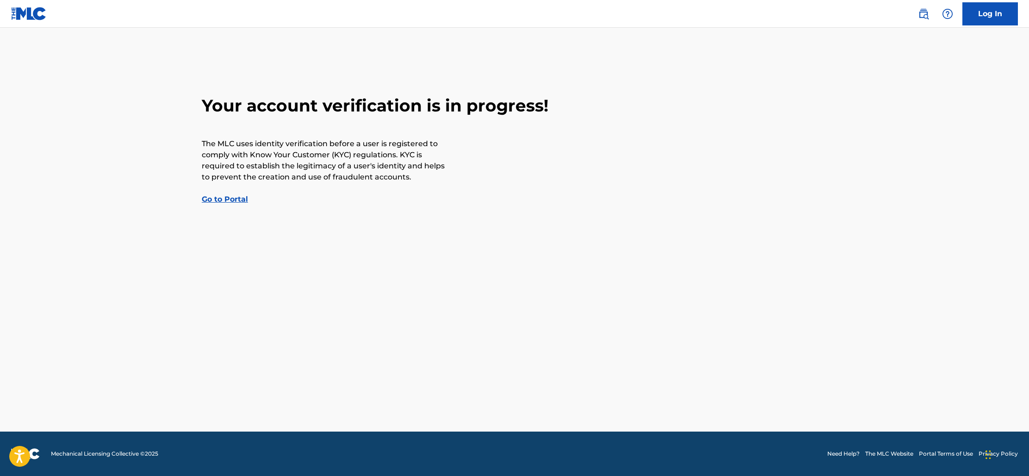
click at [234, 200] on link "Go to Portal" at bounding box center [225, 199] width 46 height 9
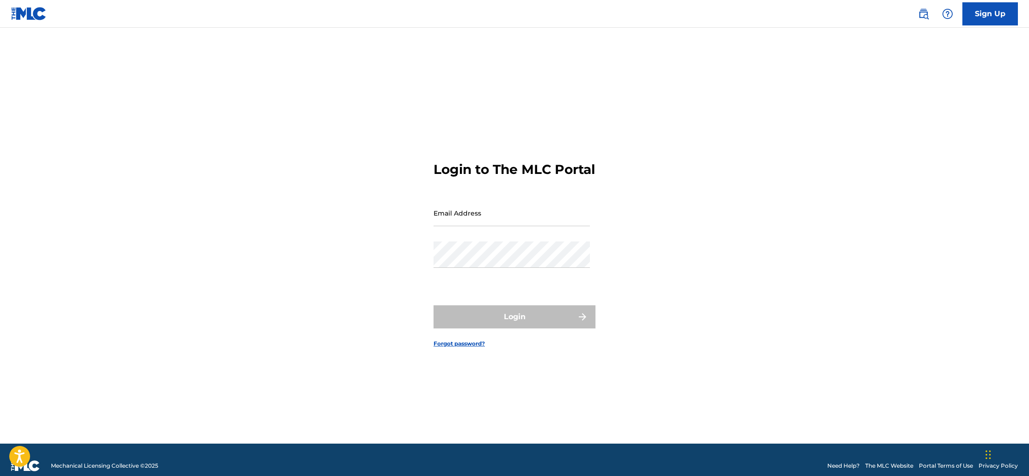
click at [492, 225] on input "Email Address" at bounding box center [512, 213] width 156 height 26
click at [674, 214] on div "Login to The MLC Portal Email Address Password Login Forgot password?" at bounding box center [515, 247] width 648 height 393
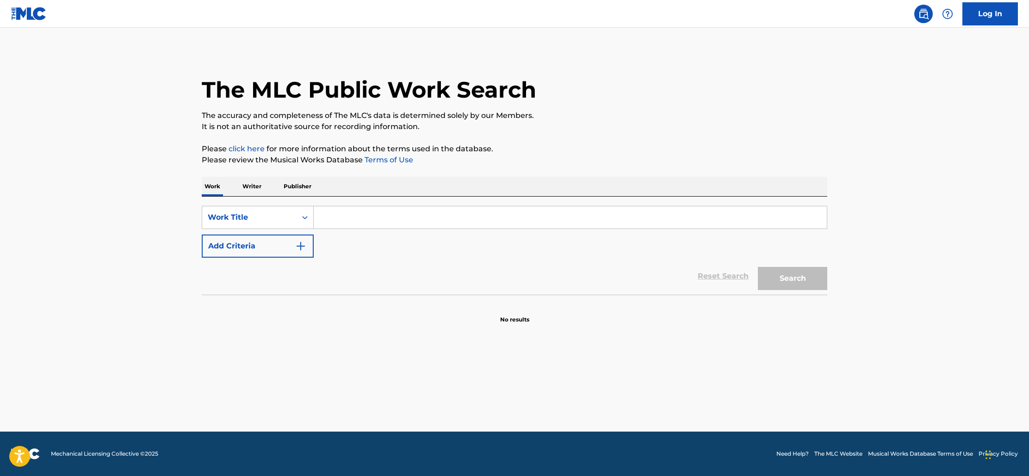
click at [337, 221] on input "Search Form" at bounding box center [570, 217] width 513 height 22
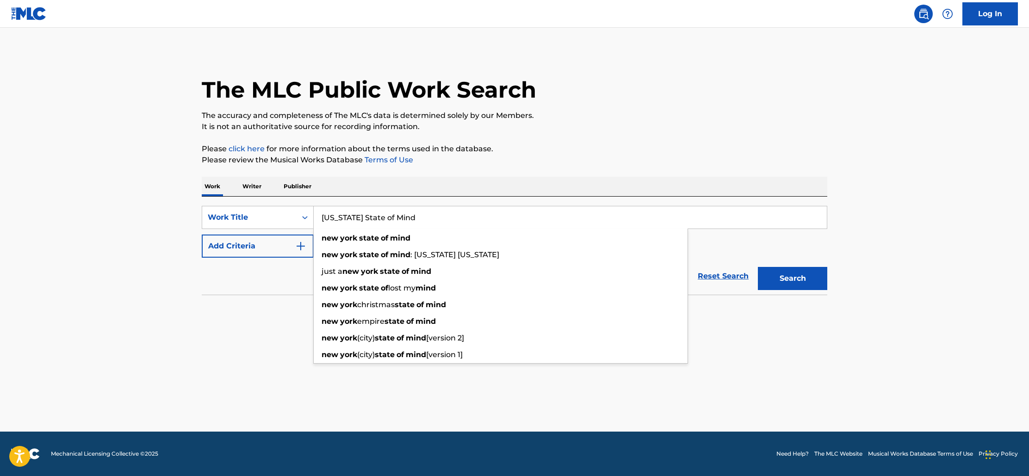
type input "New York State of Mind"
click at [629, 161] on p "Please review the Musical Works Database Terms of Use" at bounding box center [515, 160] width 626 height 11
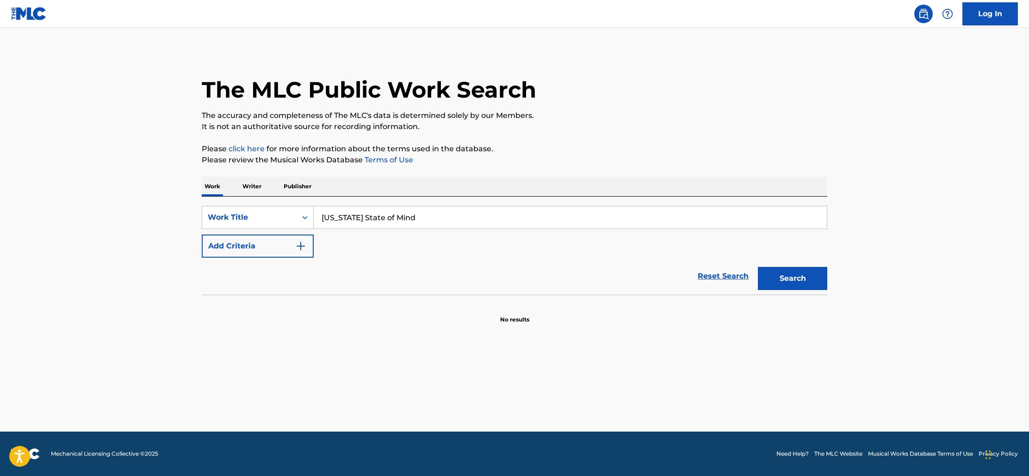
click at [785, 281] on button "Search" at bounding box center [792, 278] width 69 height 23
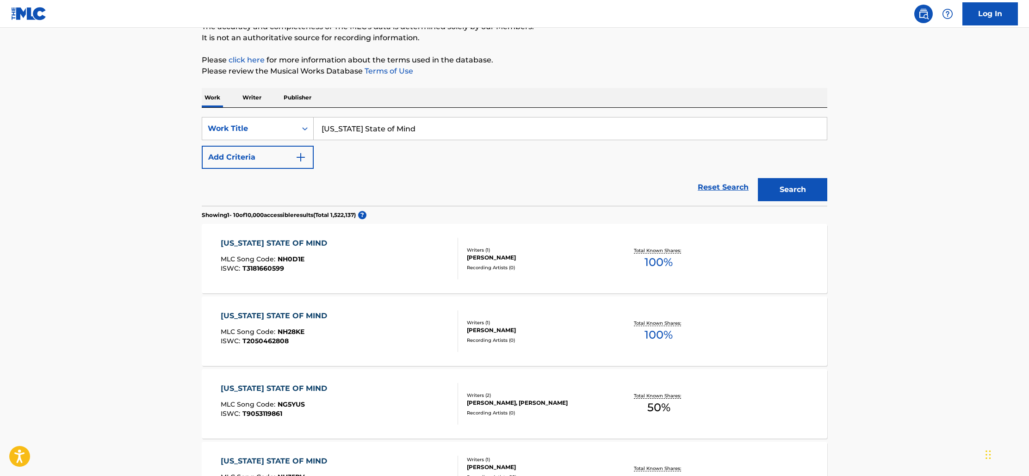
scroll to position [69, 0]
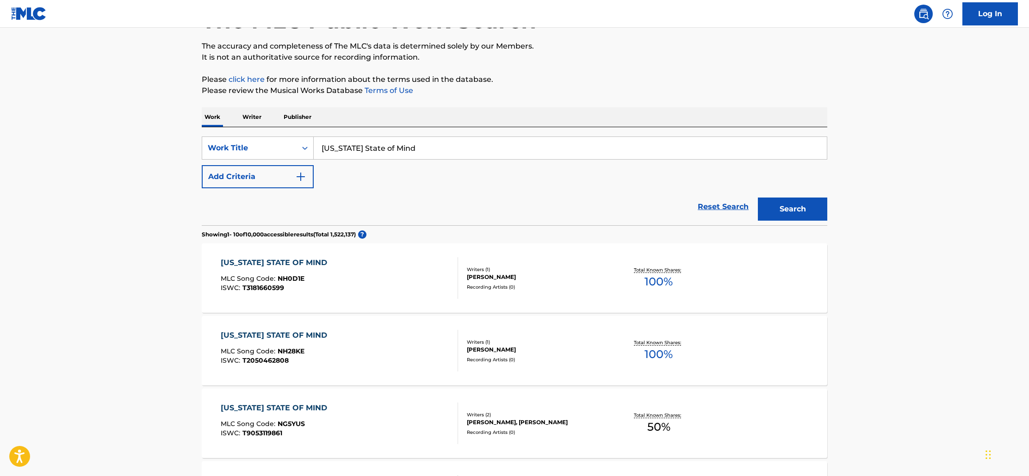
click at [302, 178] on img "Search Form" at bounding box center [300, 176] width 11 height 11
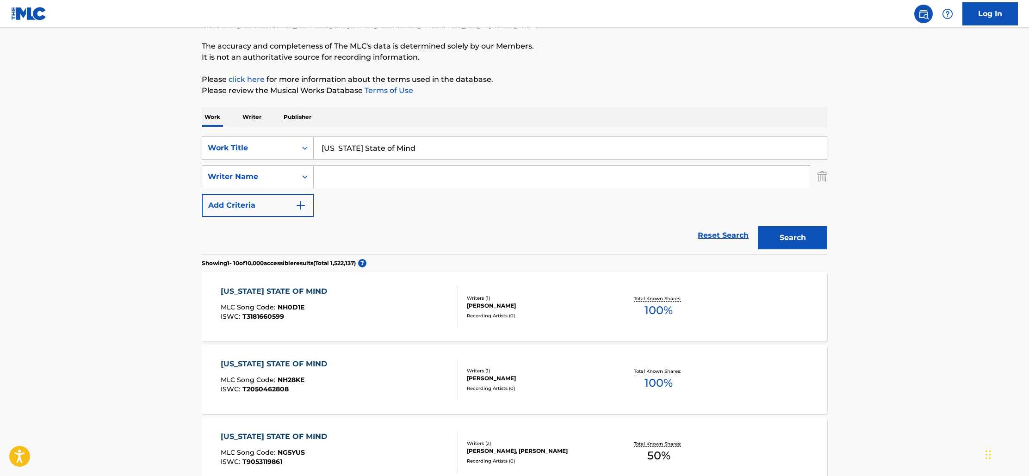
click at [358, 174] on input "Search Form" at bounding box center [562, 177] width 496 height 22
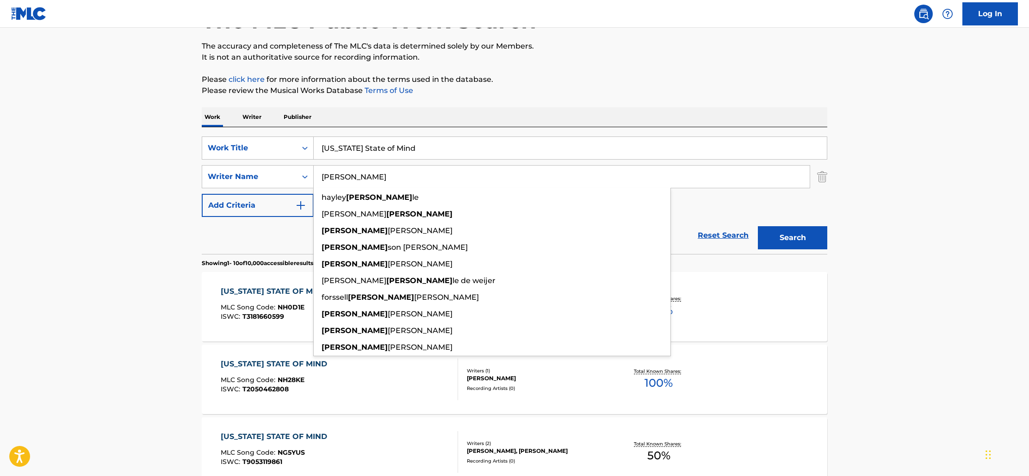
type input "Joel"
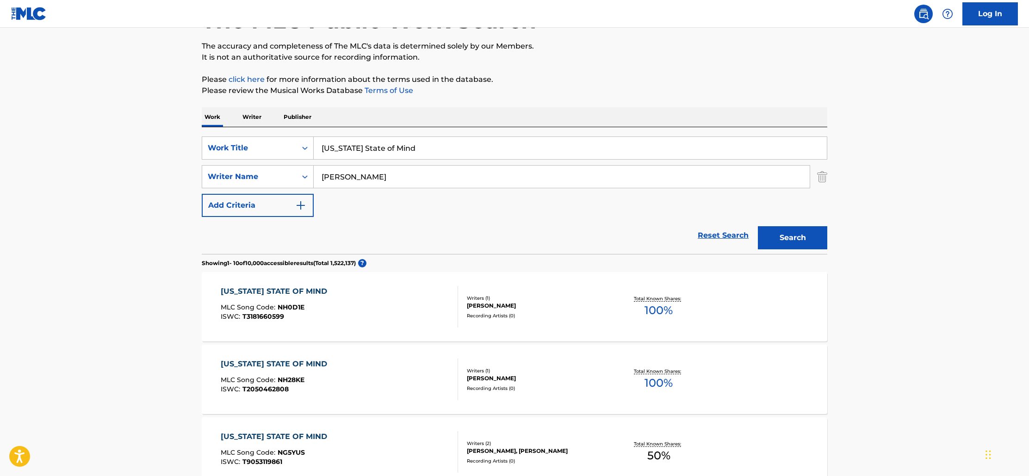
click at [754, 204] on div "SearchWithCriteria4bcc50c9-fe25-4c93-8a80-611c543f5f27 Work Title New York Stat…" at bounding box center [515, 176] width 626 height 81
click at [788, 239] on button "Search" at bounding box center [792, 237] width 69 height 23
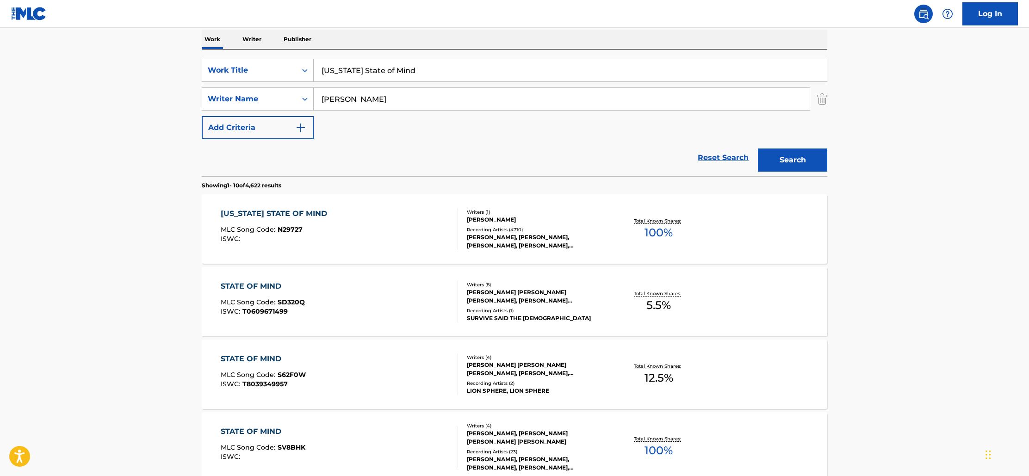
scroll to position [148, 0]
click at [249, 214] on div "NEW YORK STATE OF MIND" at bounding box center [276, 212] width 111 height 11
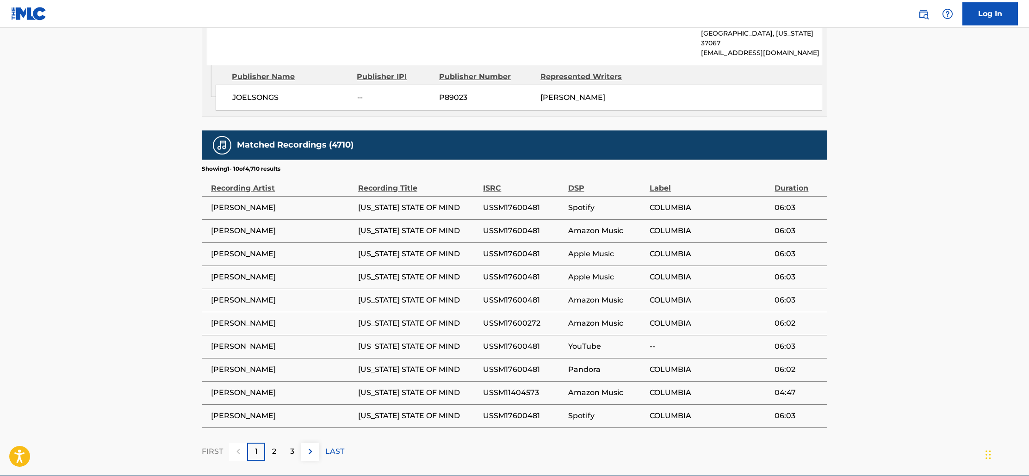
scroll to position [533, 0]
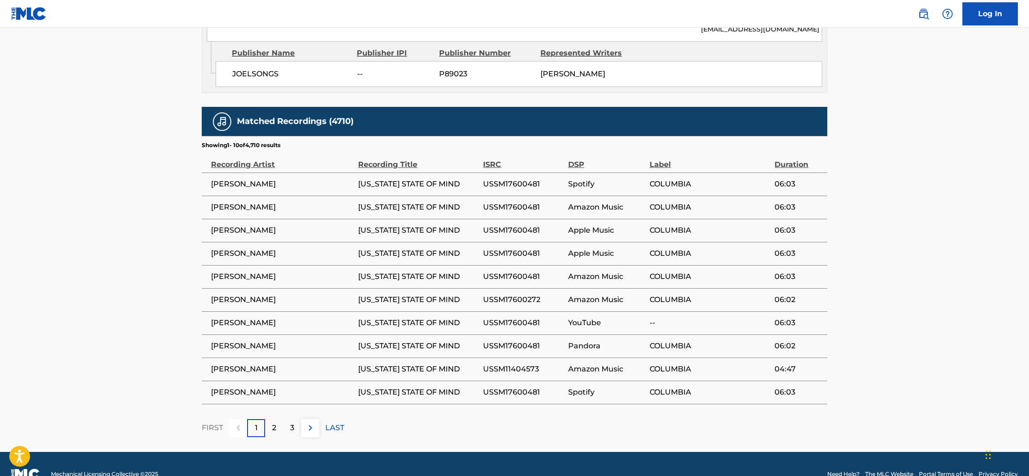
click at [274, 422] on p "2" at bounding box center [274, 427] width 4 height 11
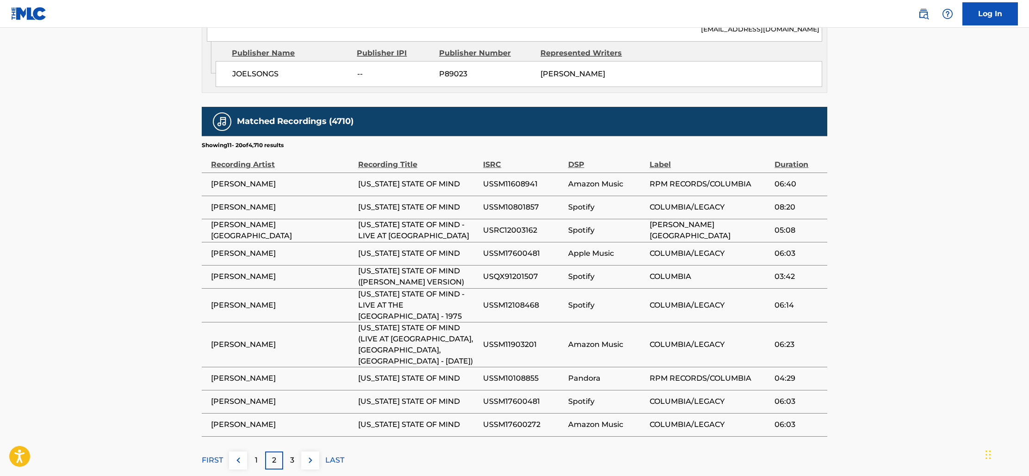
click at [292, 455] on p "3" at bounding box center [292, 460] width 4 height 11
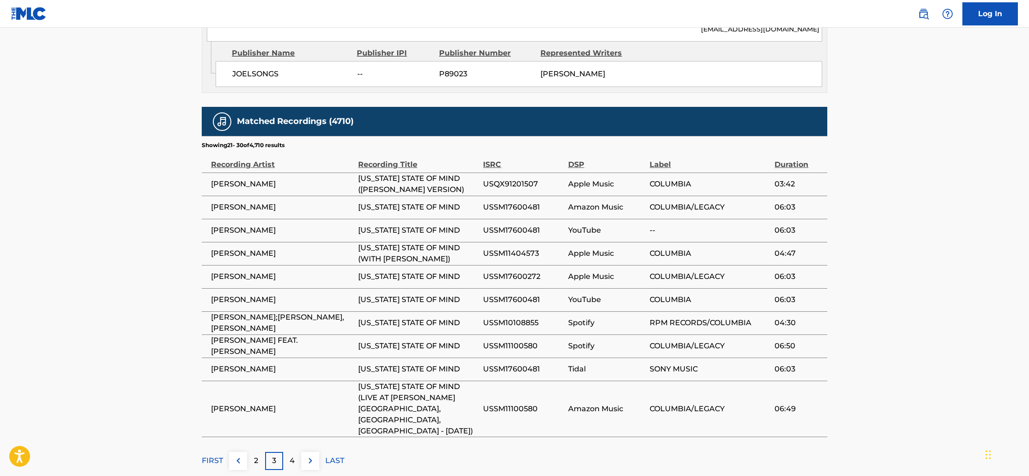
click at [238, 455] on img at bounding box center [238, 460] width 11 height 11
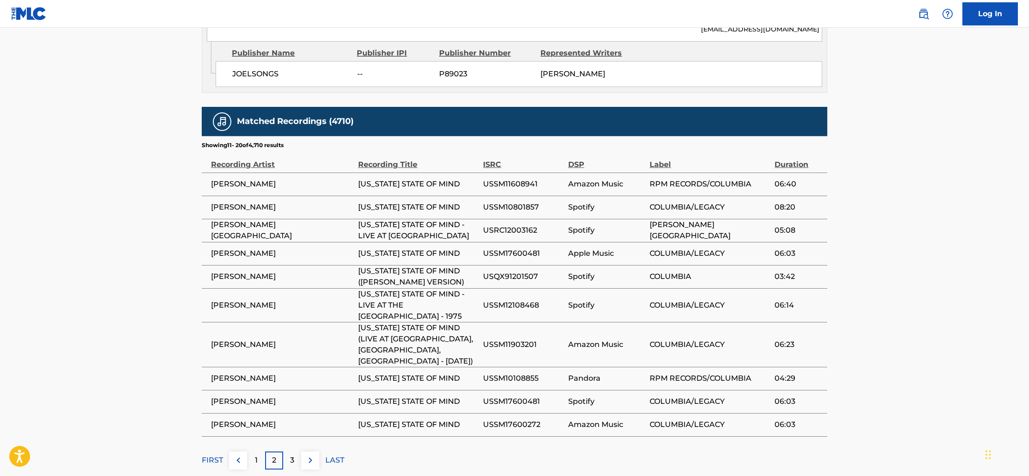
click at [254, 452] on div "1" at bounding box center [256, 461] width 18 height 18
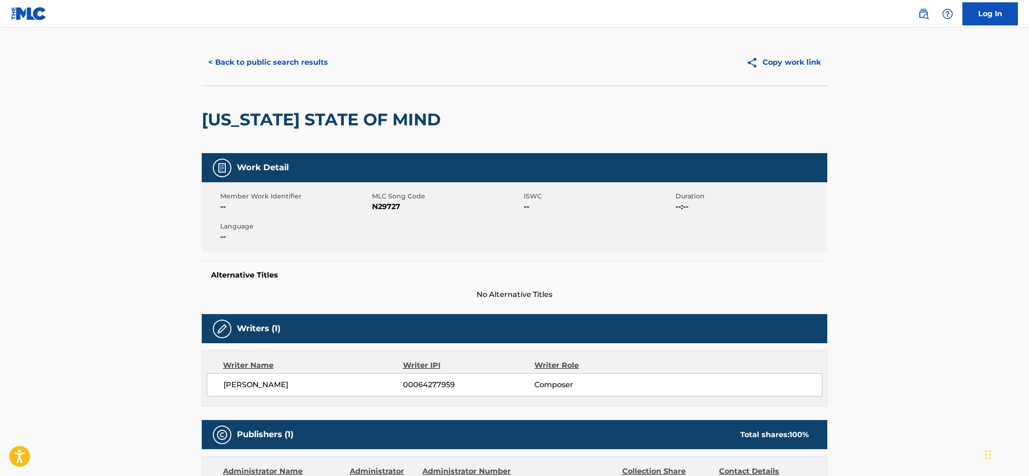
scroll to position [0, 0]
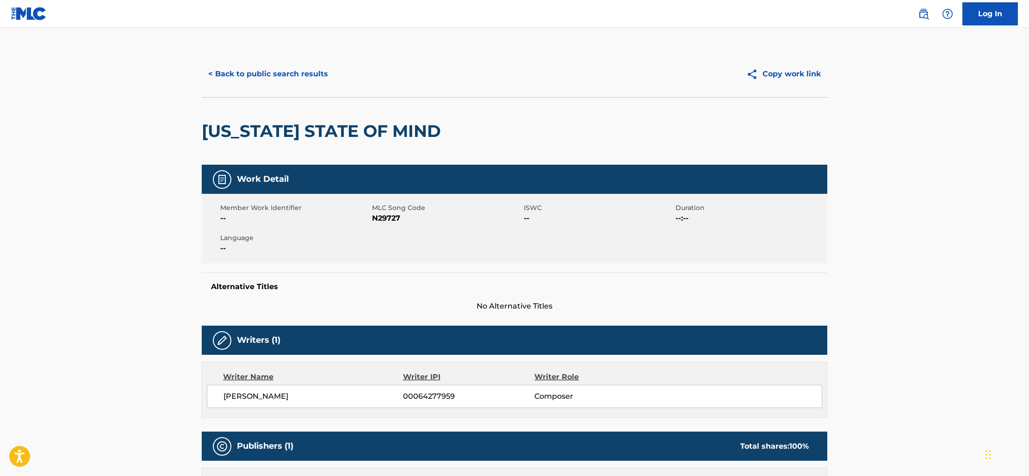
click at [272, 76] on button "< Back to public search results" at bounding box center [268, 73] width 133 height 23
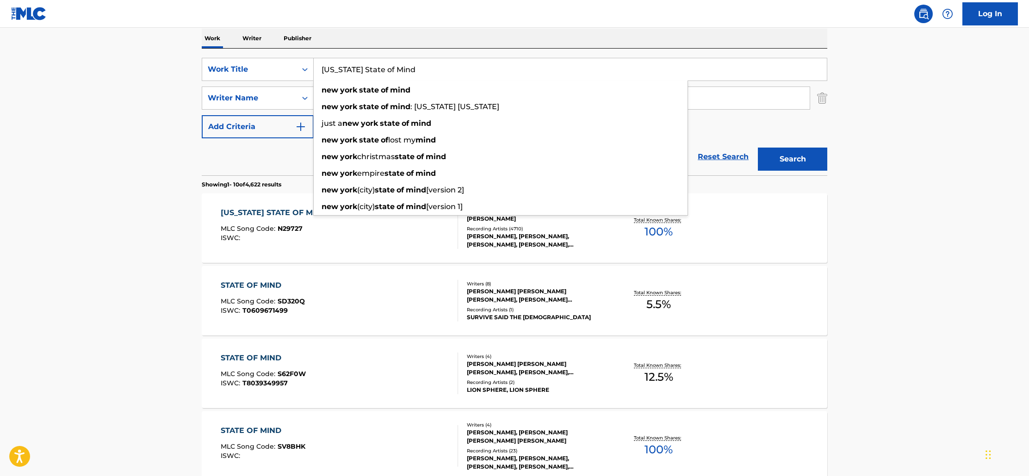
drag, startPoint x: 426, startPoint y: 67, endPoint x: 315, endPoint y: 68, distance: 110.6
click at [315, 68] on input "New York State of Mind" at bounding box center [570, 69] width 513 height 22
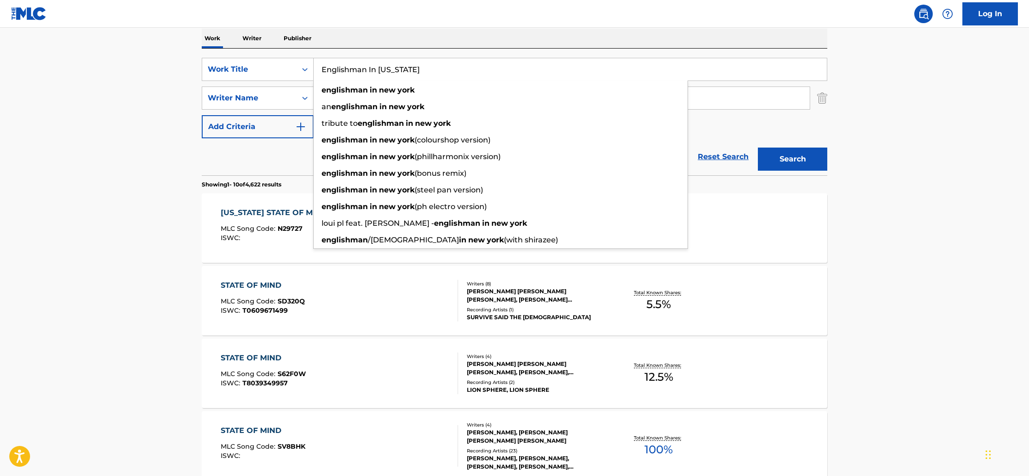
click at [731, 59] on input "Englishman In New York" at bounding box center [570, 69] width 513 height 22
type input "Englishman In New York"
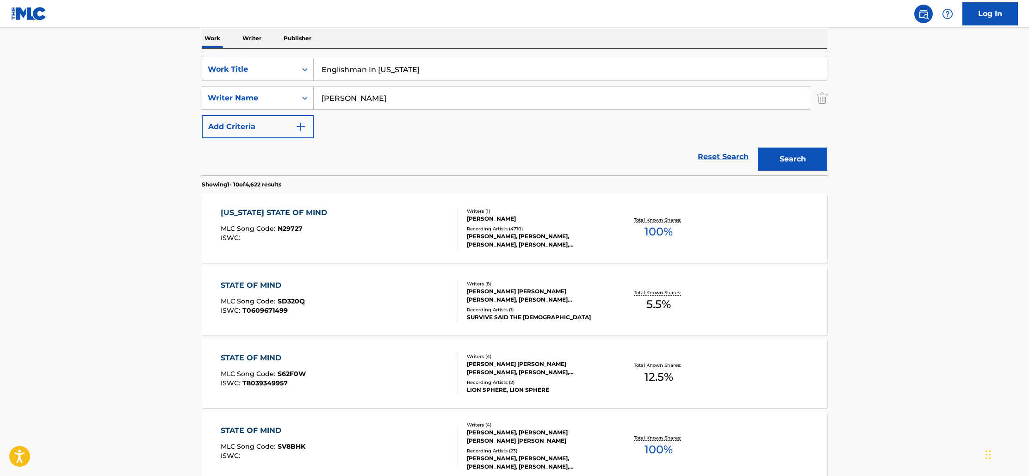
click at [254, 160] on div "Reset Search Search" at bounding box center [515, 156] width 626 height 37
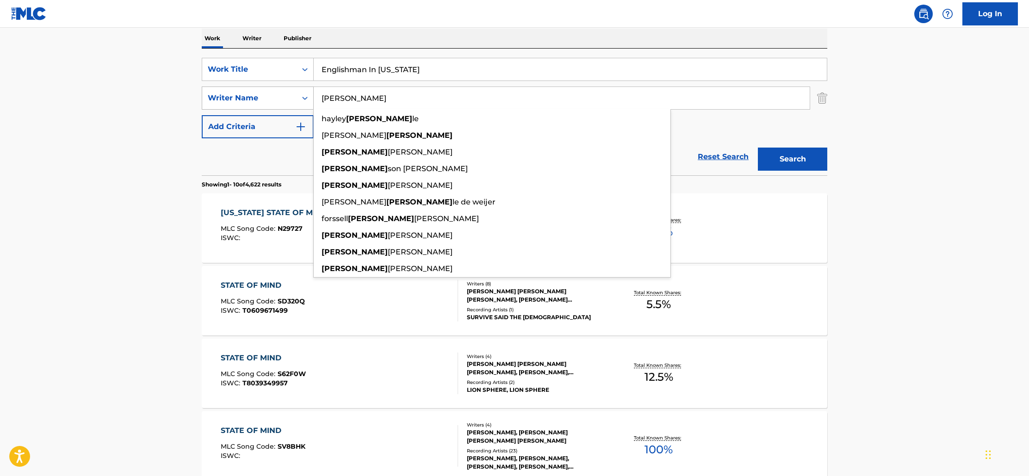
drag, startPoint x: 363, startPoint y: 101, endPoint x: 302, endPoint y: 98, distance: 60.7
click at [302, 98] on div "SearchWithCriteria0b0b84dc-8329-4f3b-accf-87251785a28c Writer Name Joel hayley …" at bounding box center [515, 98] width 626 height 23
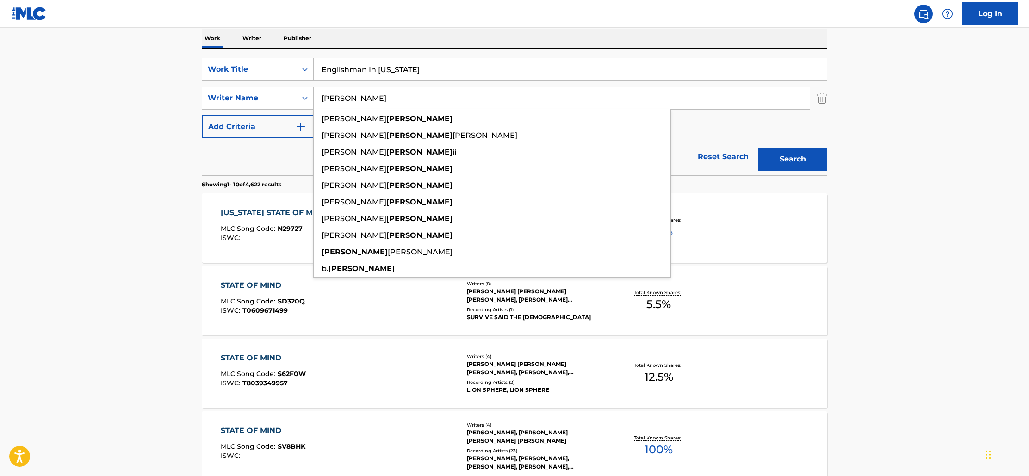
type input "Sumner"
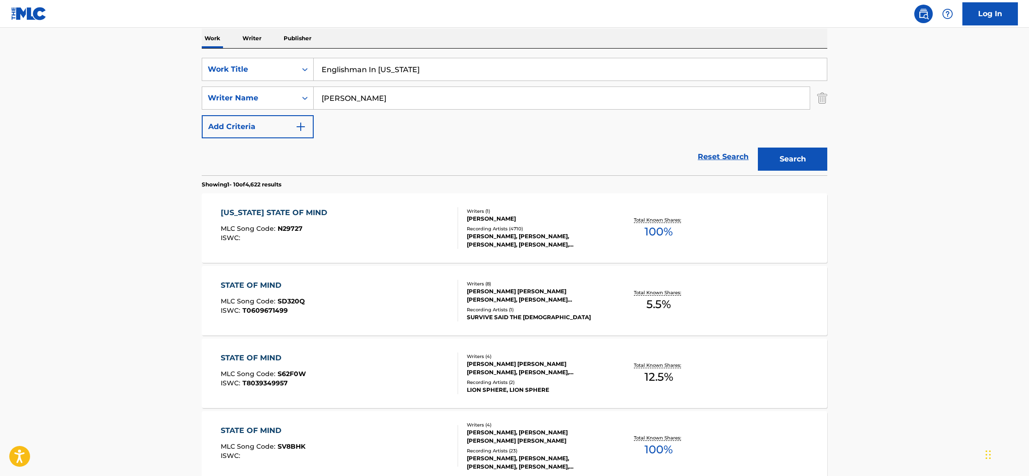
click at [725, 118] on div "SearchWithCriteria4bcc50c9-fe25-4c93-8a80-611c543f5f27 Work Title Englishman In…" at bounding box center [515, 98] width 626 height 81
click at [790, 158] on button "Search" at bounding box center [792, 159] width 69 height 23
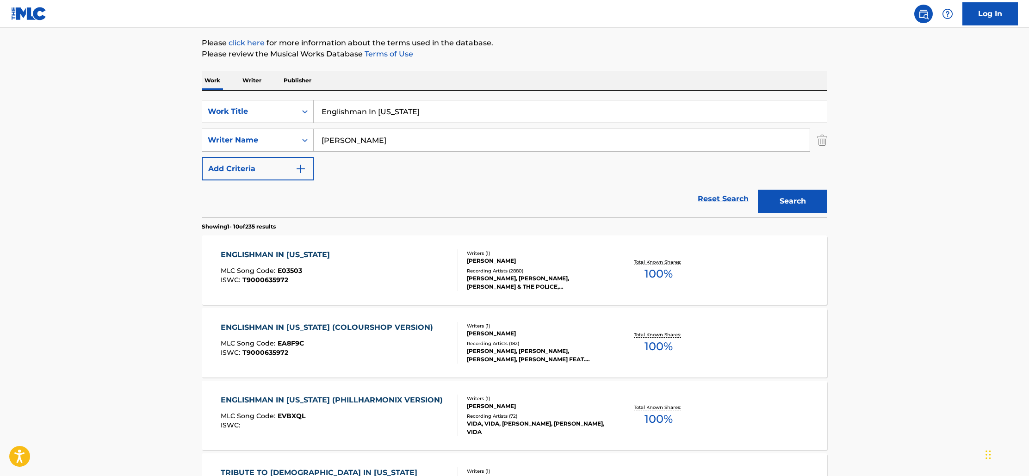
scroll to position [112, 0]
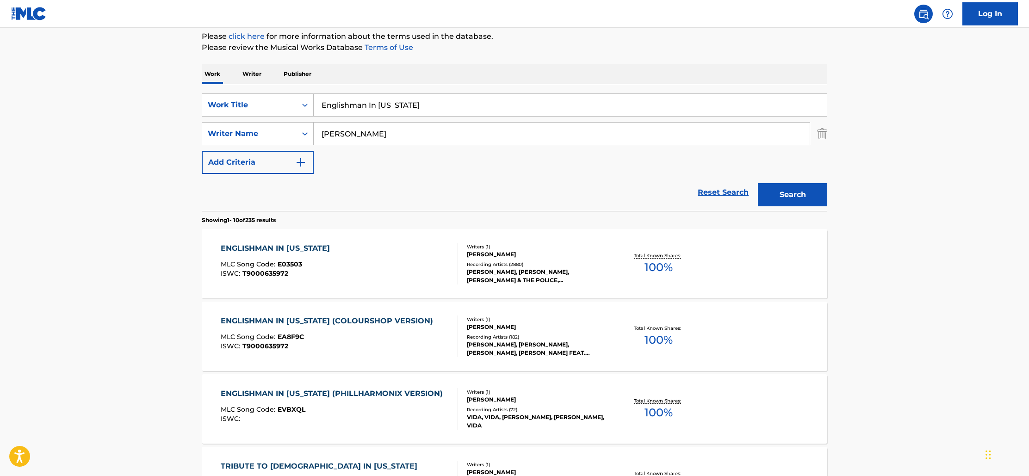
click at [270, 246] on div "ENGLISHMAN IN NEW YORK" at bounding box center [278, 248] width 114 height 11
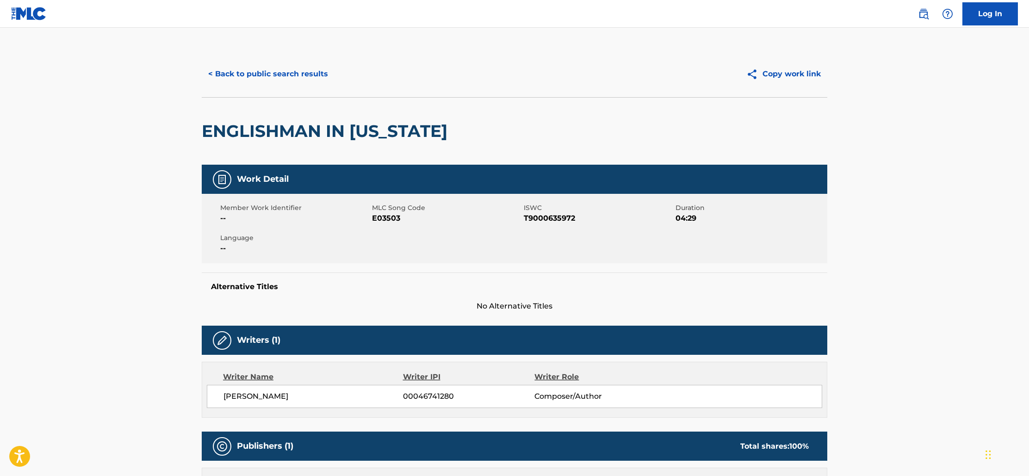
click at [256, 77] on button "< Back to public search results" at bounding box center [268, 73] width 133 height 23
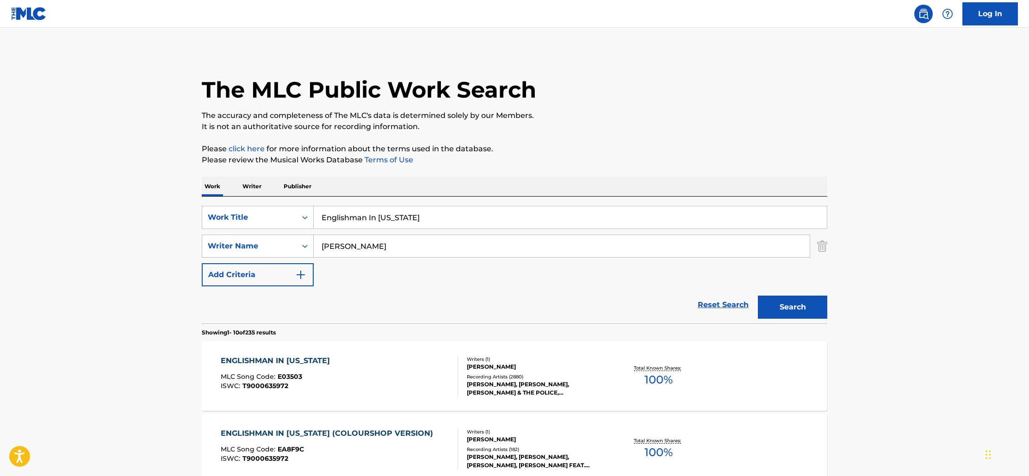
scroll to position [112, 0]
